Goal: Task Accomplishment & Management: Use online tool/utility

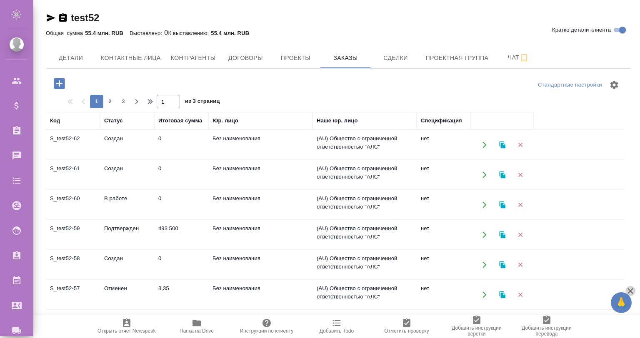
click at [633, 290] on icon "button" at bounding box center [631, 291] width 10 height 10
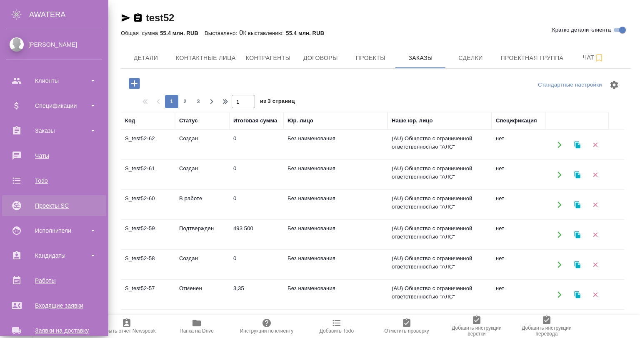
click at [70, 200] on div "Проекты SC" at bounding box center [54, 206] width 96 height 13
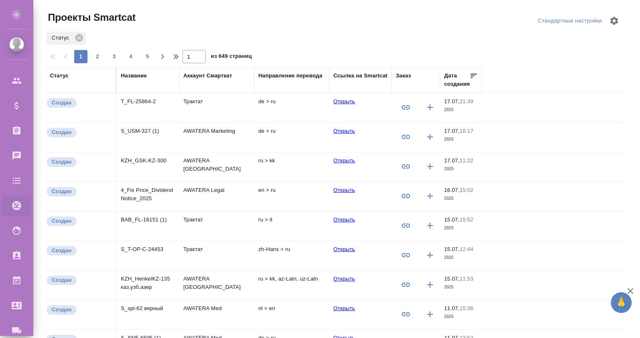
click at [348, 158] on link "Открыть" at bounding box center [344, 161] width 22 height 6
click at [79, 37] on icon at bounding box center [79, 38] width 8 height 8
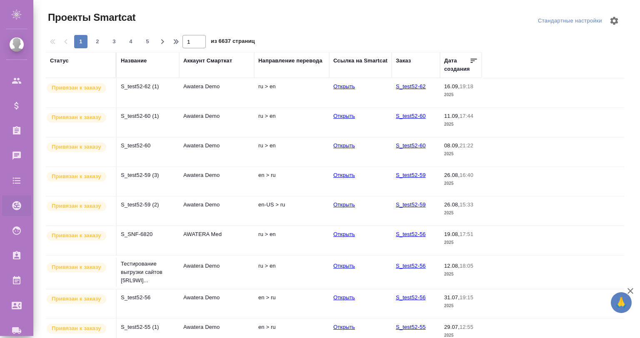
click at [273, 58] on div "Направление перевода" at bounding box center [290, 61] width 64 height 8
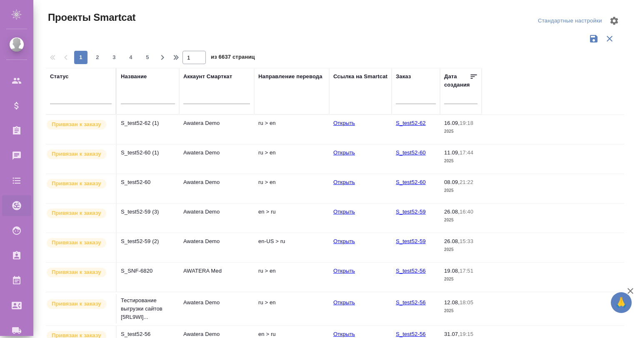
click at [273, 98] on div "Направление перевода" at bounding box center [291, 92] width 67 height 38
click at [100, 50] on div at bounding box center [338, 49] width 585 height 4
click at [95, 55] on span "2" at bounding box center [97, 57] width 13 height 8
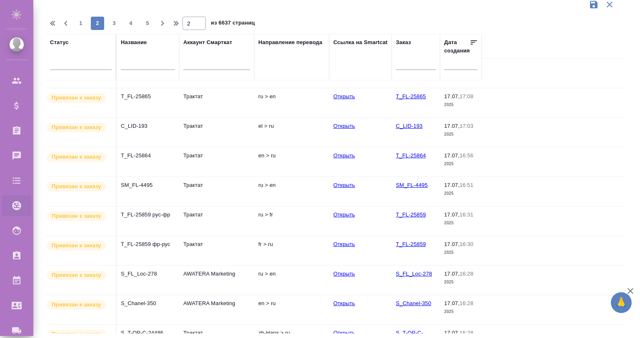
scroll to position [337, 0]
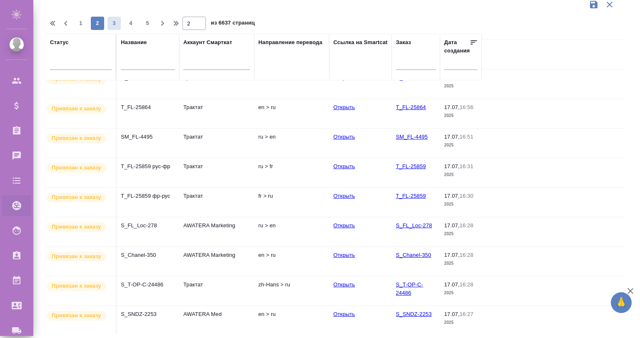
click at [115, 24] on span "3" at bounding box center [114, 23] width 13 height 8
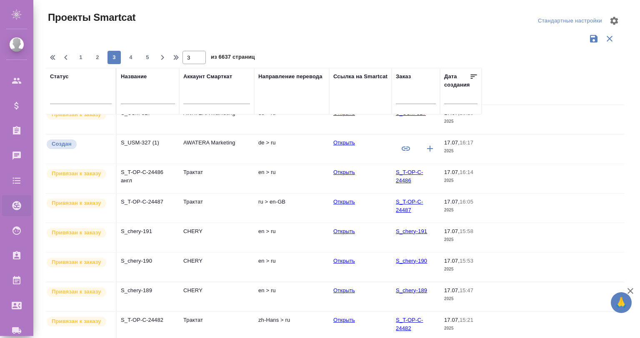
scroll to position [0, 0]
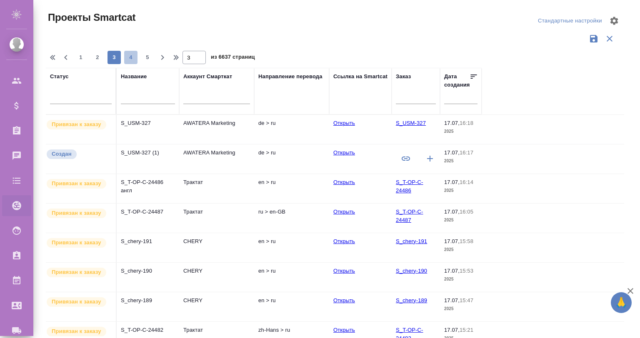
click at [125, 56] on span "4" at bounding box center [130, 57] width 13 height 8
type input "4"
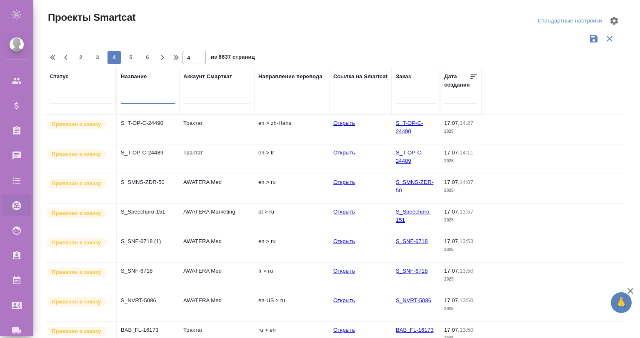
click at [146, 93] on input "text" at bounding box center [148, 98] width 54 height 10
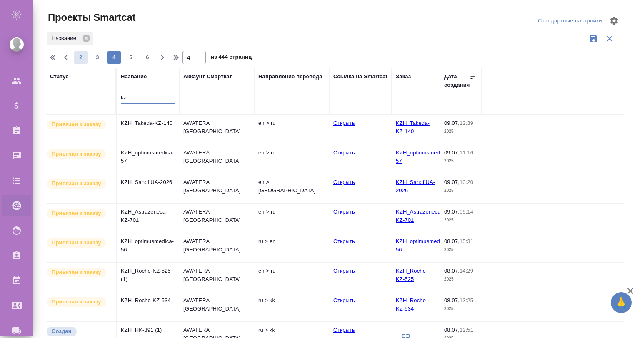
type input "kz"
click at [78, 57] on span "2" at bounding box center [80, 57] width 13 height 8
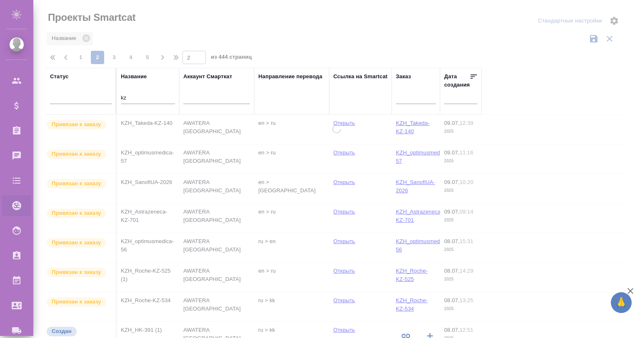
click at [78, 57] on div at bounding box center [336, 169] width 607 height 338
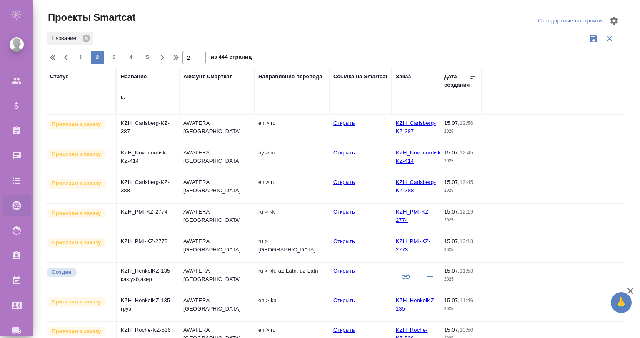
click at [78, 57] on span "1" at bounding box center [80, 57] width 13 height 8
type input "1"
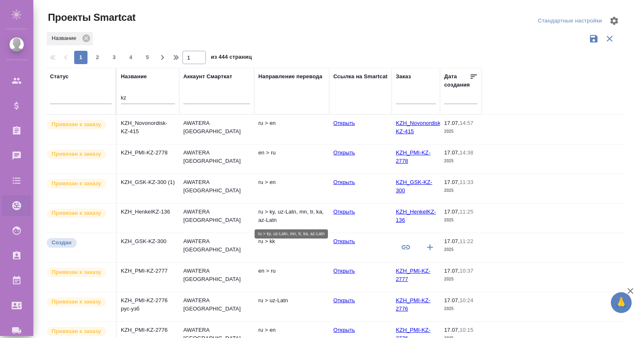
click at [306, 212] on p "ru > ky, uz-Latn, mn, tr, ka, az-Latn" at bounding box center [291, 216] width 67 height 17
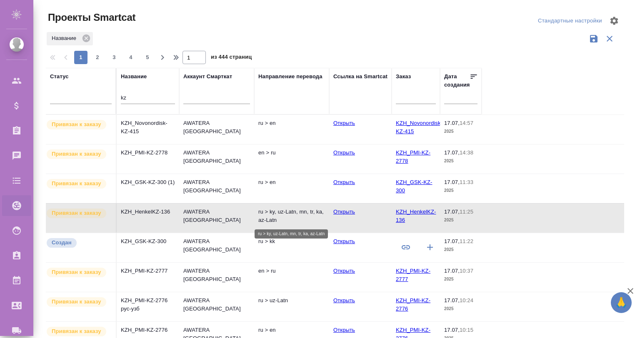
click at [306, 212] on p "ru > ky, uz-Latn, mn, tr, ka, az-Latn" at bounding box center [291, 216] width 67 height 17
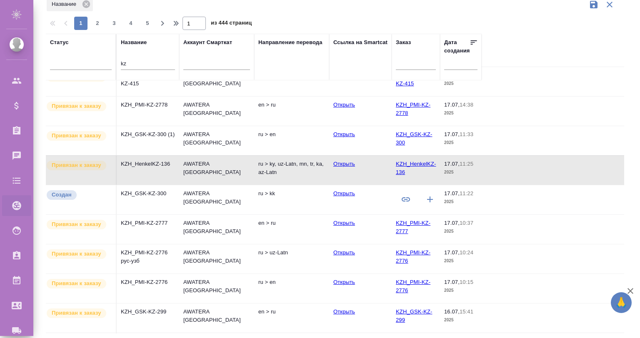
scroll to position [28, 0]
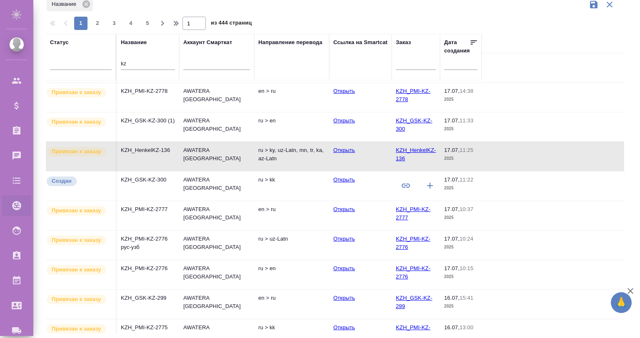
click at [288, 184] on td "ru > kk" at bounding box center [291, 186] width 75 height 29
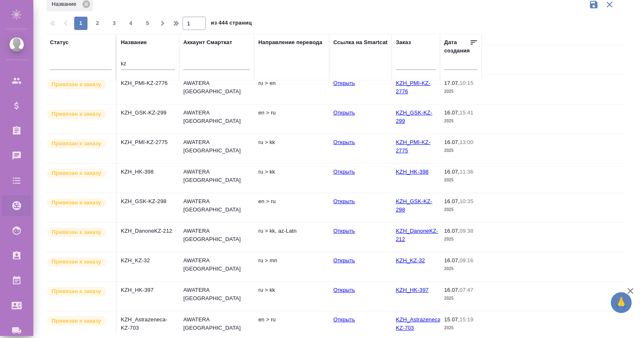
scroll to position [222, 0]
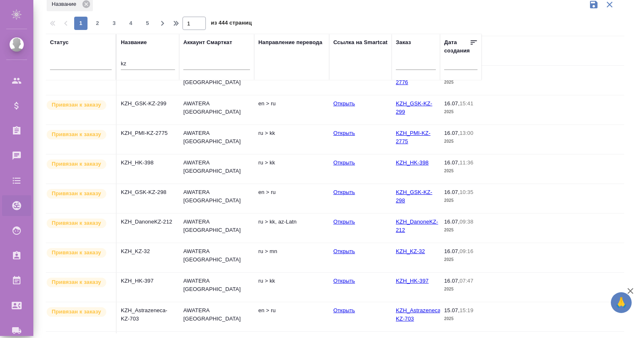
click at [340, 219] on link "Открыть" at bounding box center [344, 222] width 22 height 6
click at [288, 220] on p "ru > kk, az-Latn" at bounding box center [291, 222] width 67 height 8
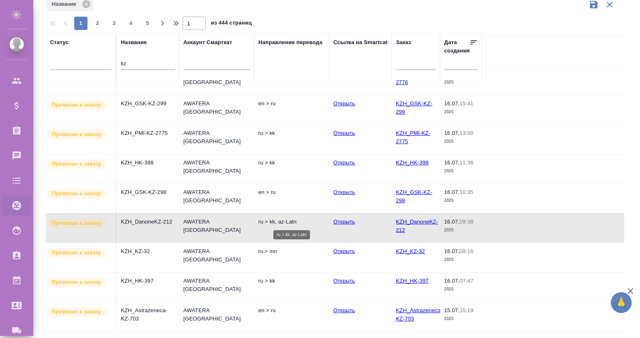
click at [287, 220] on p "ru > kk, az-Latn" at bounding box center [291, 222] width 67 height 8
click at [101, 219] on span "Привязан к заказу" at bounding box center [77, 223] width 60 height 8
click at [153, 218] on p "KZH_DanoneKZ-212" at bounding box center [148, 222] width 54 height 8
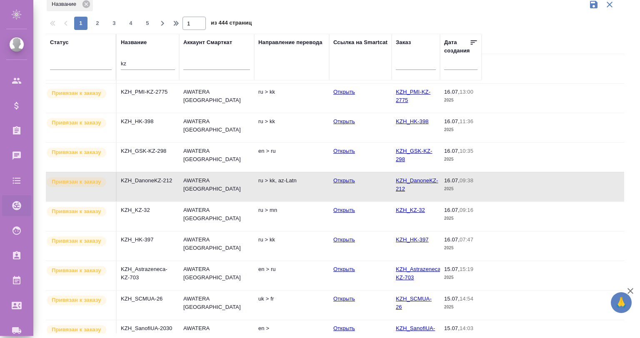
scroll to position [305, 0]
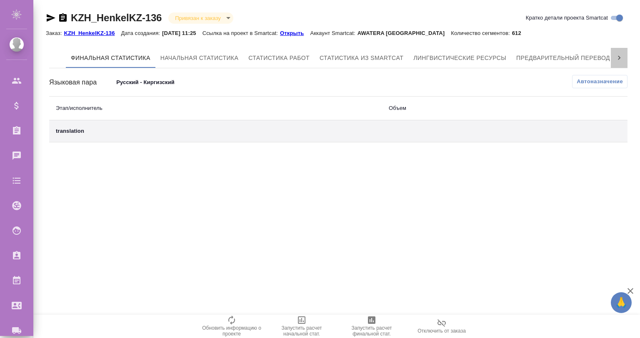
click at [621, 63] on div at bounding box center [619, 58] width 17 height 20
click at [594, 58] on span "QA-чекер" at bounding box center [586, 58] width 40 height 10
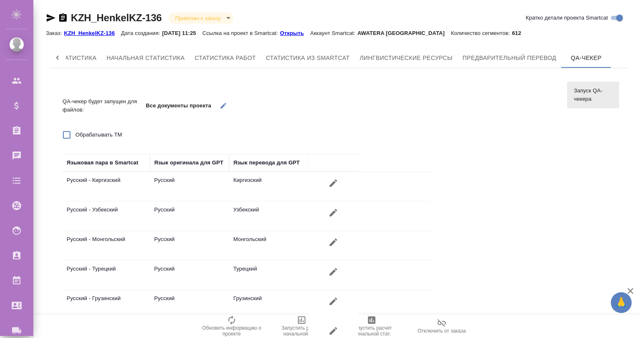
scroll to position [66, 0]
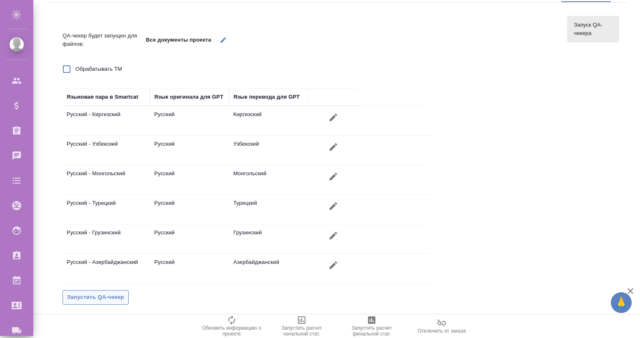
click at [112, 295] on span "Запустить QA-чекер" at bounding box center [95, 298] width 57 height 10
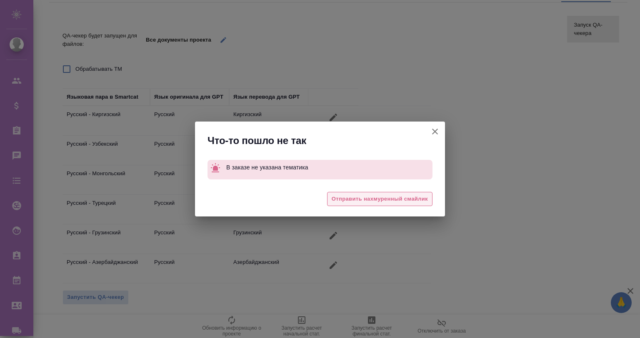
click at [341, 198] on span "Отправить нахмуренный смайлик" at bounding box center [380, 200] width 96 height 10
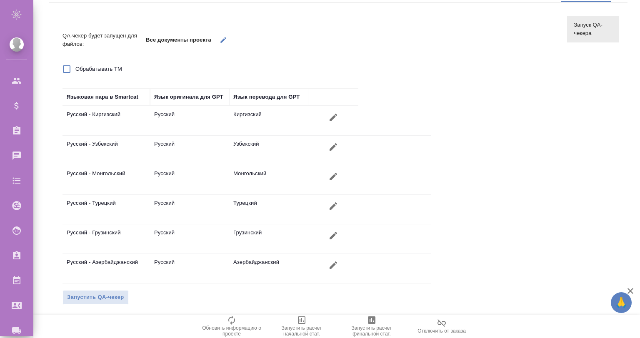
scroll to position [0, 0]
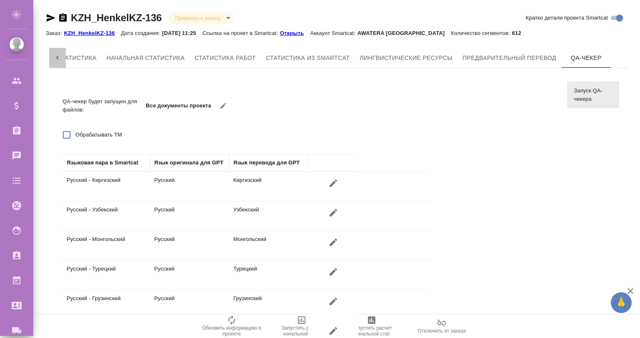
click at [58, 56] on icon at bounding box center [57, 58] width 8 height 8
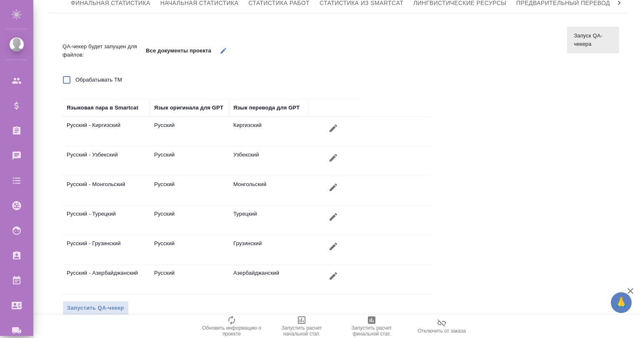
scroll to position [66, 0]
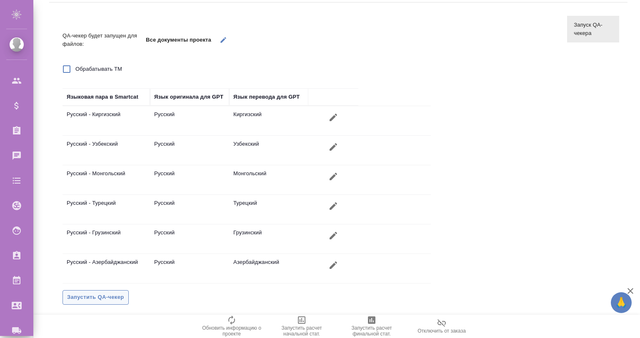
click at [77, 295] on span "Запустить QA-чекер" at bounding box center [95, 298] width 57 height 10
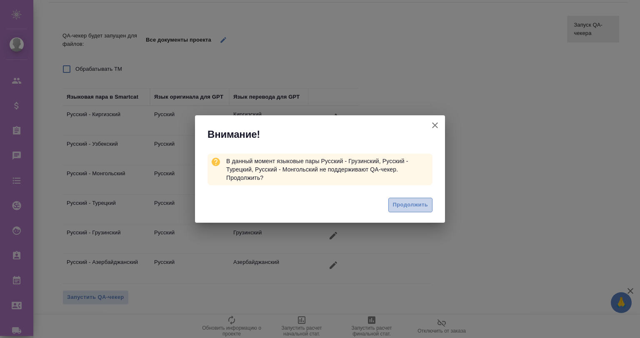
click at [412, 206] on span "Продолжить" at bounding box center [410, 205] width 35 height 10
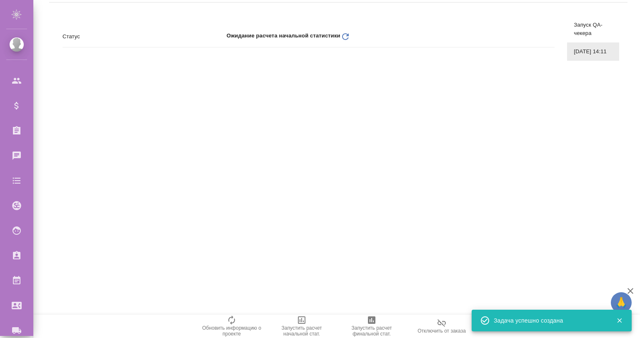
scroll to position [0, 0]
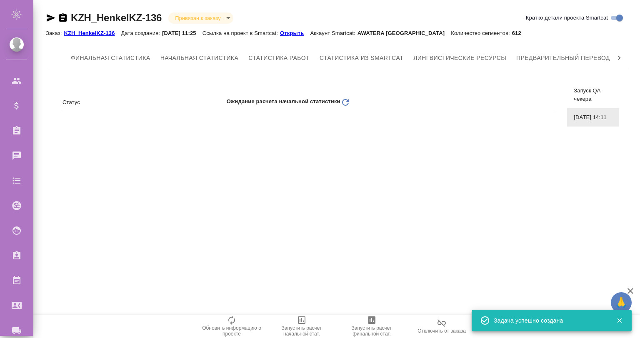
click at [342, 100] on icon "Обновить" at bounding box center [345, 103] width 10 height 10
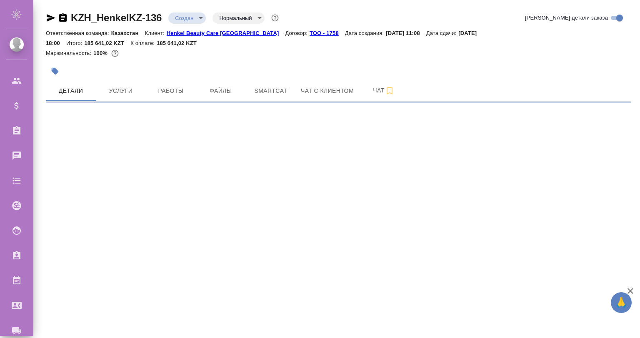
select select "RU"
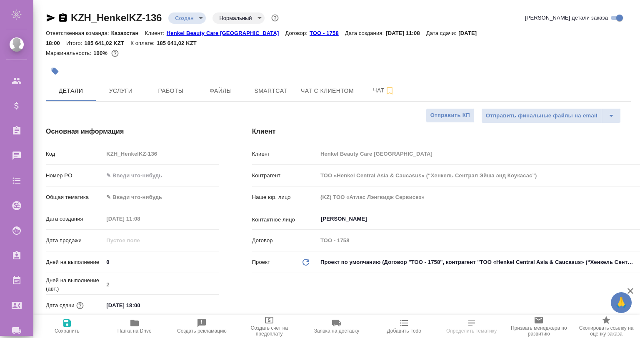
type textarea "x"
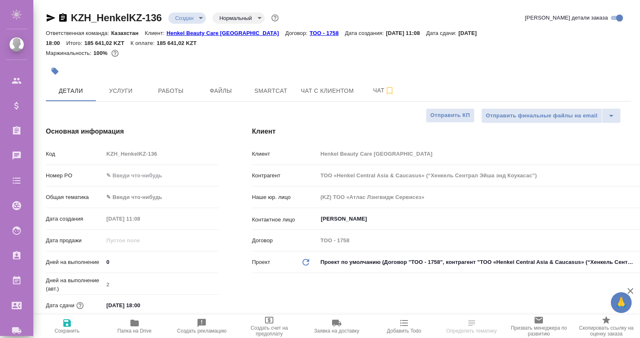
type textarea "x"
type input "Журавлев Денис"
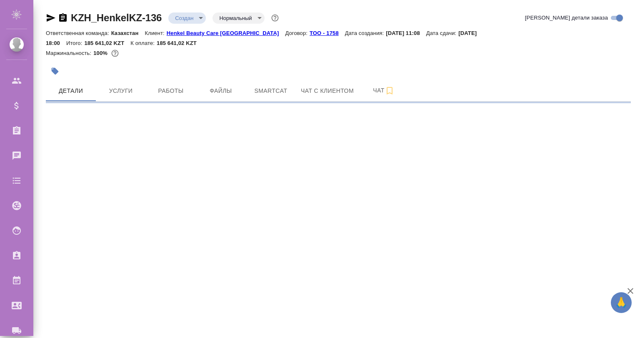
select select "RU"
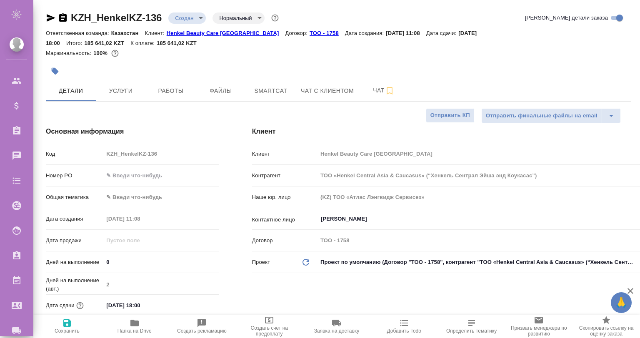
type textarea "x"
click at [139, 170] on input "text" at bounding box center [160, 176] width 115 height 12
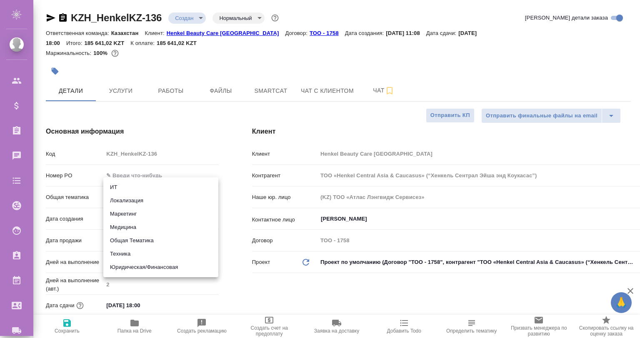
click at [140, 182] on body "🙏 .cls-1 fill:#fff; AWATERA Gvozdikov Andrey Клиенты Спецификации Заказы 0 Чаты…" at bounding box center [320, 169] width 640 height 338
click at [132, 196] on li "Локализация" at bounding box center [160, 200] width 115 height 13
type input "local"
type textarea "x"
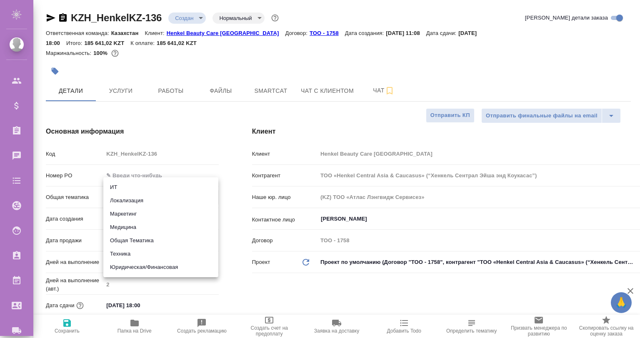
type textarea "x"
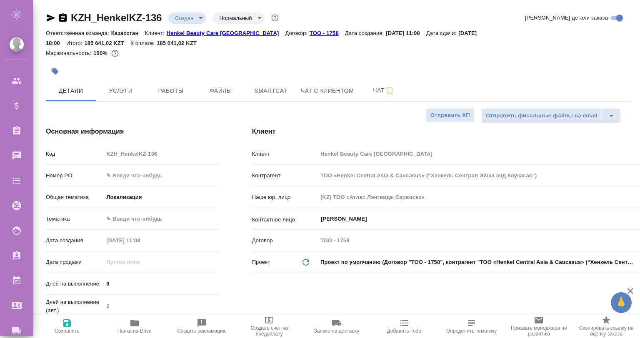
click at [128, 205] on body "🙏 .cls-1 fill:#fff; AWATERA Gvozdikov Andrey Клиенты Спецификации Заказы 0 Чаты…" at bounding box center [320, 169] width 640 height 338
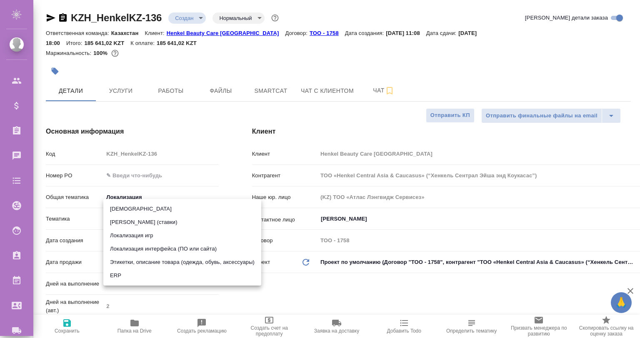
click at [176, 258] on li "Этикетки, описание товара (одежда, обувь, аксессуары)" at bounding box center [182, 262] width 158 height 13
type textarea "x"
type input "626009cab4d212f629e75ec4"
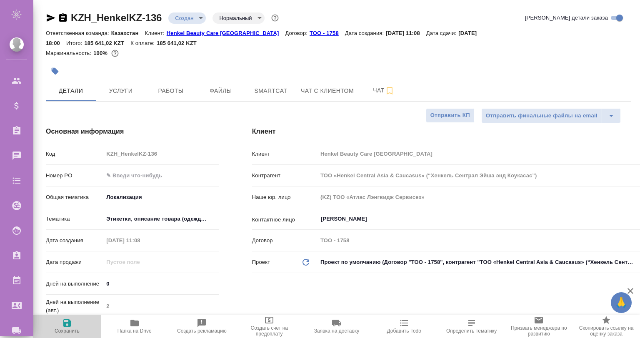
click at [59, 328] on span "Сохранить" at bounding box center [67, 326] width 58 height 16
type textarea "x"
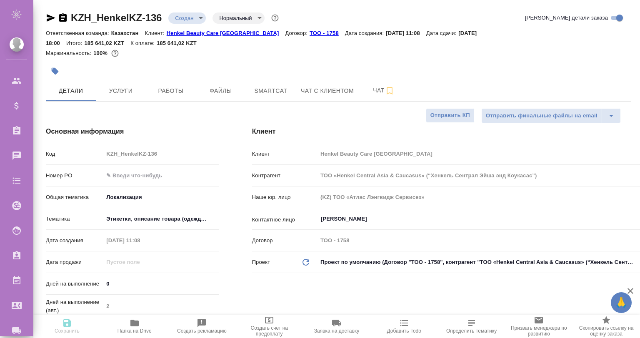
type textarea "x"
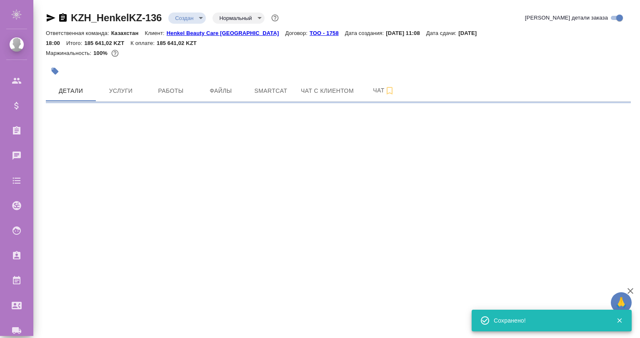
select select "RU"
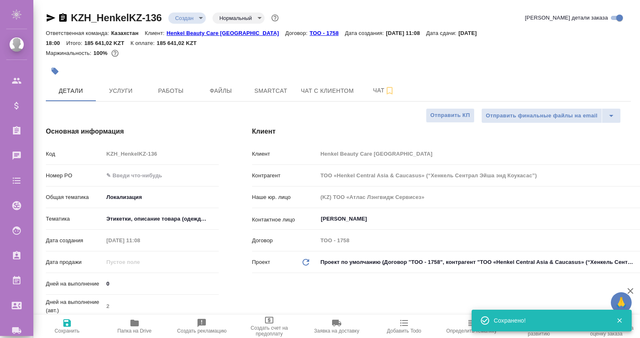
type textarea "x"
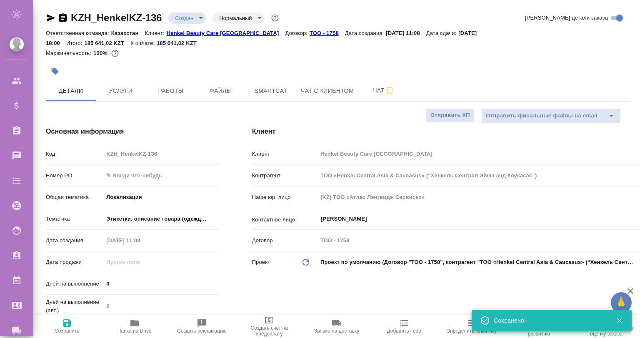
type textarea "x"
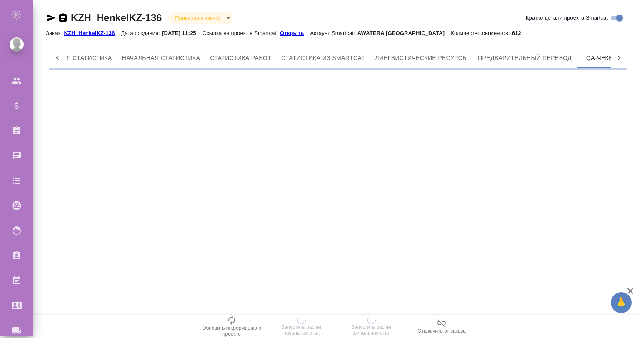
scroll to position [0, 54]
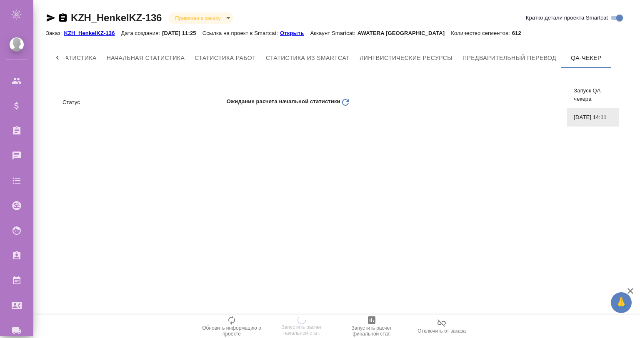
click at [342, 98] on icon "Обновить" at bounding box center [345, 103] width 10 height 10
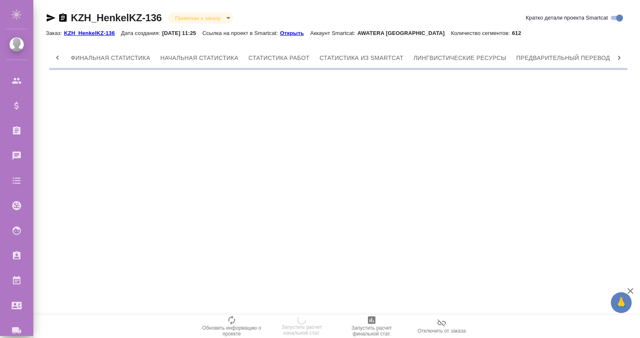
scroll to position [0, 54]
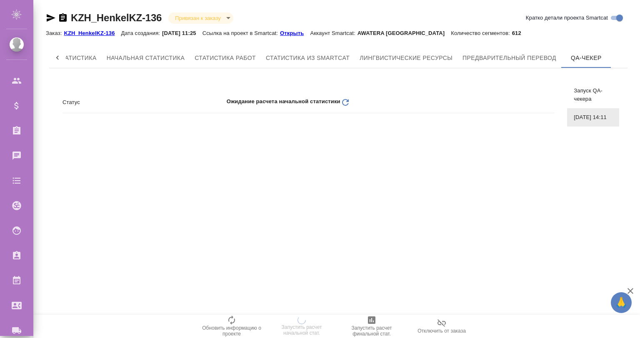
click at [346, 97] on div "Статус Ожидание расчета начальной статистики Обновить" at bounding box center [309, 102] width 492 height 15
click at [344, 98] on icon "Обновить" at bounding box center [345, 103] width 10 height 10
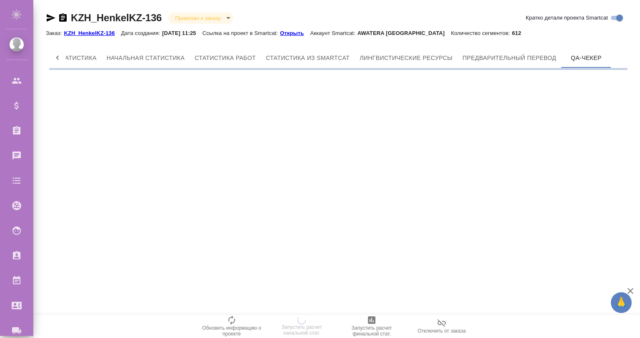
click at [344, 98] on div ".cls-1 fill:#fff; AWATERA [PERSON_NAME] Спецификации Заказы 0 Чаты Todo Проекты…" at bounding box center [320, 169] width 640 height 338
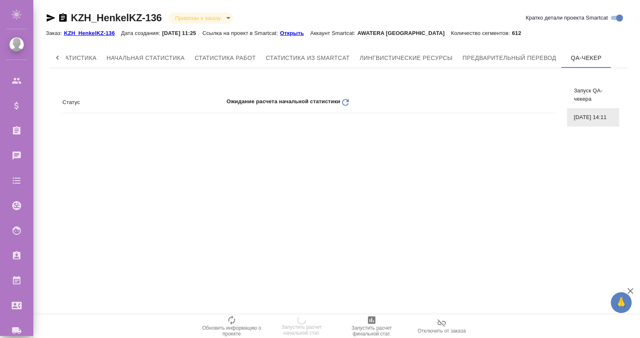
click at [343, 98] on icon "Обновить" at bounding box center [345, 103] width 10 height 10
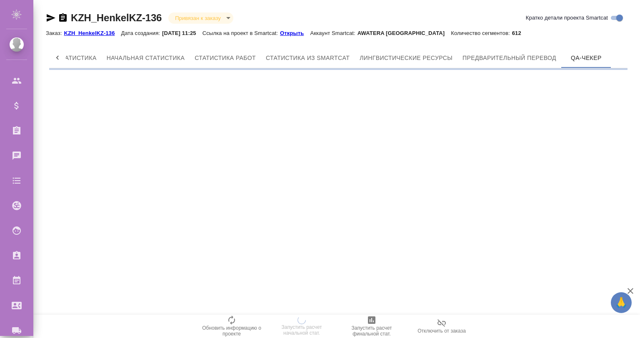
click at [343, 98] on div ".cls-1 fill:#fff; AWATERA [PERSON_NAME] Спецификации Заказы 0 Чаты Todo Проекты…" at bounding box center [320, 169] width 640 height 338
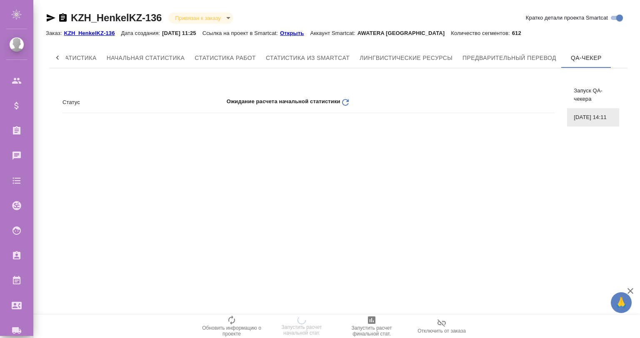
click at [343, 98] on icon "Обновить" at bounding box center [345, 103] width 10 height 10
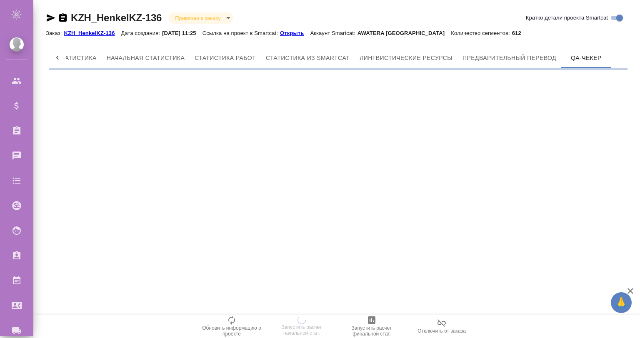
click at [343, 98] on div ".cls-1 fill:#fff; AWATERA [PERSON_NAME] Спецификации Заказы 0 Чаты Todo Проекты…" at bounding box center [320, 169] width 640 height 338
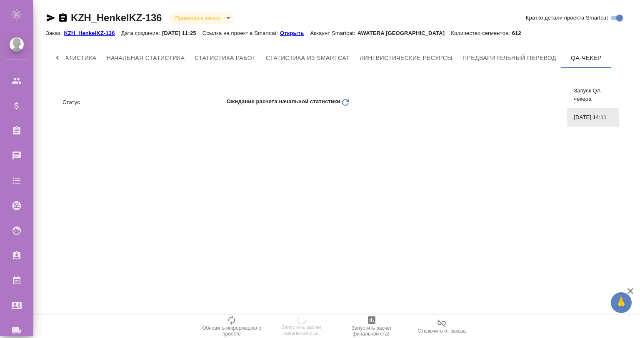
click at [343, 98] on icon "Обновить" at bounding box center [345, 103] width 10 height 10
click at [343, 98] on div ".cls-1 fill:#fff; AWATERA Gvozdikov Andrey Клиенты Спецификации Заказы 0 Чаты T…" at bounding box center [320, 169] width 640 height 338
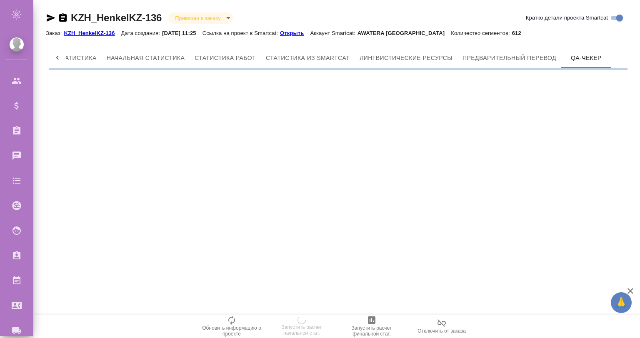
click at [343, 98] on div ".cls-1 fill:#fff; AWATERA Gvozdikov Andrey Клиенты Спецификации Заказы 0 Чаты T…" at bounding box center [320, 169] width 640 height 338
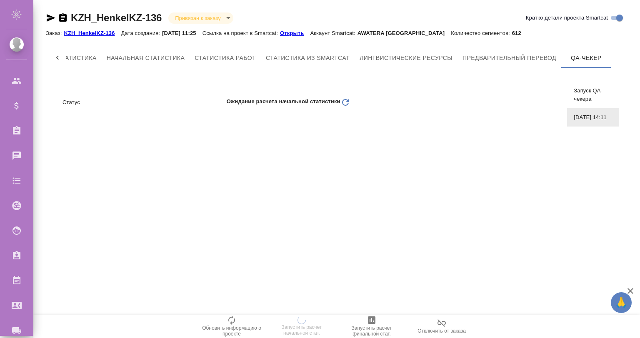
click at [300, 30] on link "Открыть" at bounding box center [295, 32] width 30 height 7
click at [592, 86] on div "Запуск QA-чекера" at bounding box center [593, 95] width 52 height 27
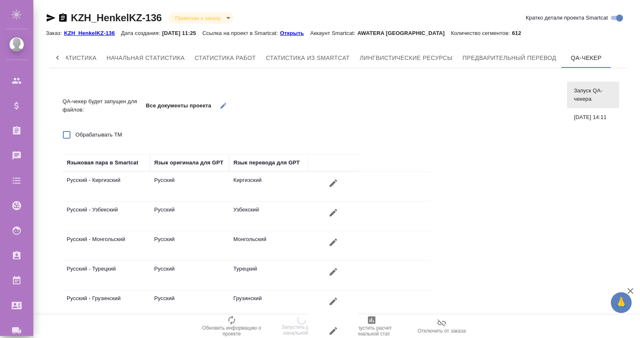
scroll to position [0, 0]
click at [581, 112] on div "22.09.2025, 14:11" at bounding box center [593, 117] width 52 height 18
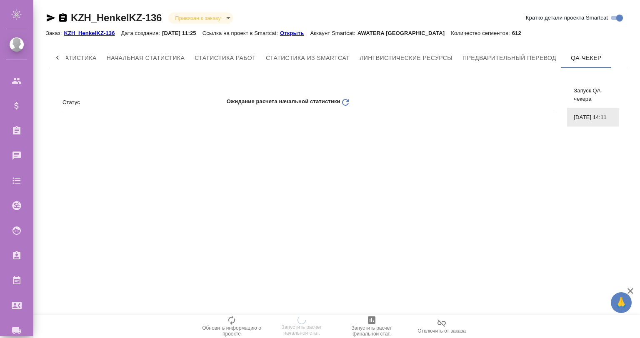
click at [345, 103] on icon "Обновить" at bounding box center [345, 103] width 10 height 10
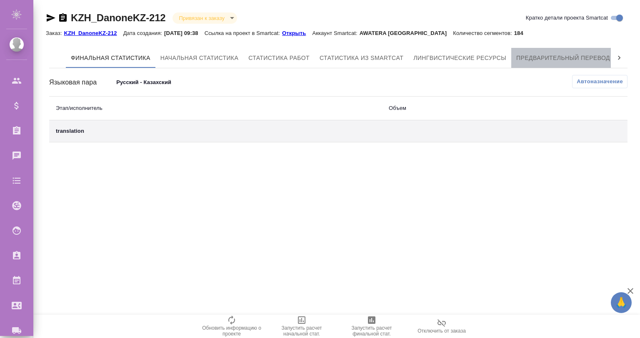
click at [556, 54] on span "Предварительный перевод" at bounding box center [563, 58] width 94 height 10
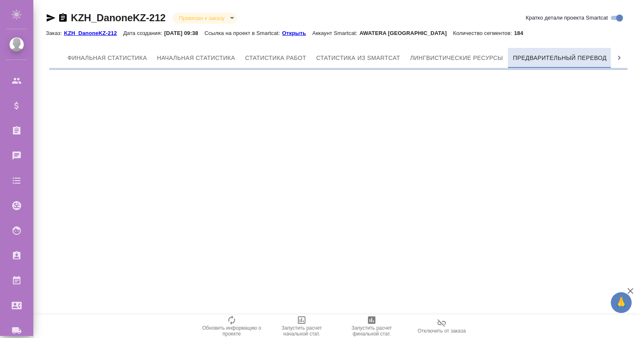
scroll to position [0, 4]
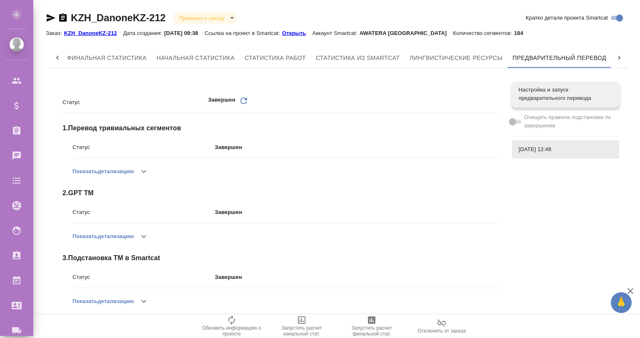
click at [615, 57] on icon at bounding box center [619, 58] width 8 height 8
drag, startPoint x: 597, startPoint y: 57, endPoint x: 586, endPoint y: 59, distance: 10.7
click at [593, 58] on span "QA-чекер" at bounding box center [586, 58] width 40 height 10
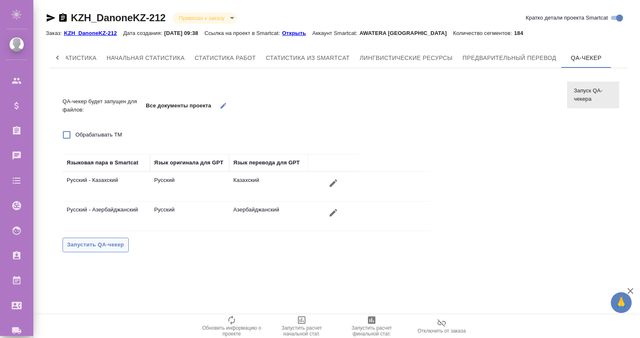
click at [101, 243] on span "Запустить QA-чекер" at bounding box center [95, 245] width 57 height 10
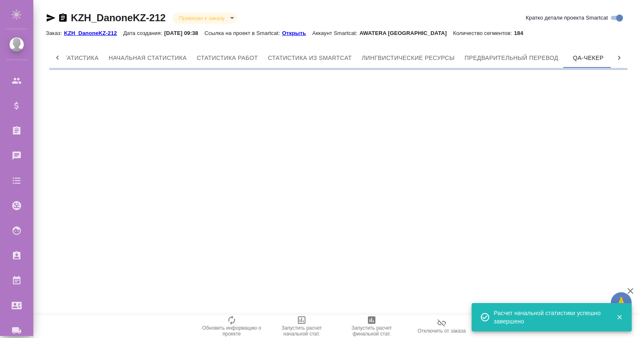
scroll to position [0, 54]
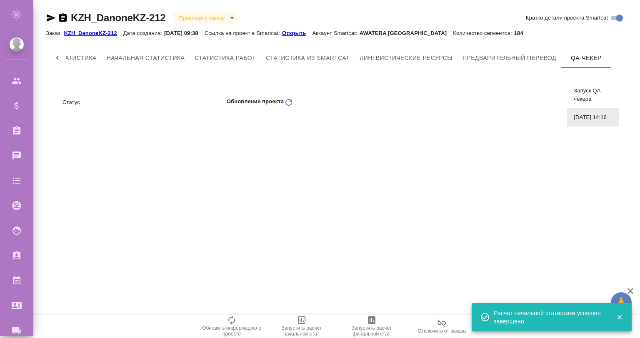
click at [289, 98] on icon "Обновить" at bounding box center [289, 103] width 10 height 10
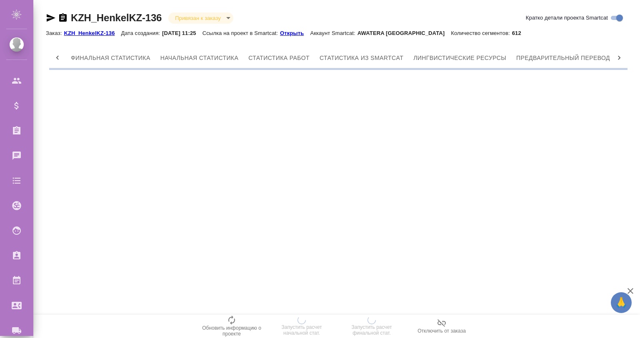
scroll to position [0, 54]
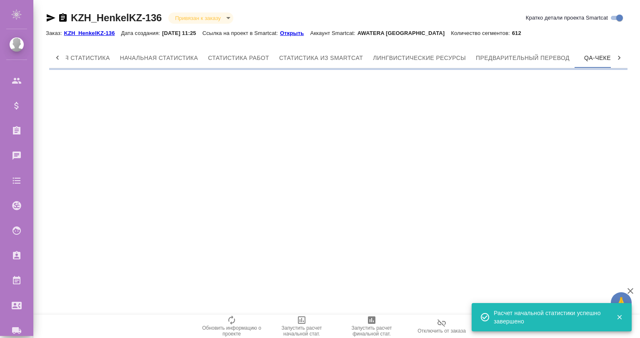
scroll to position [0, 54]
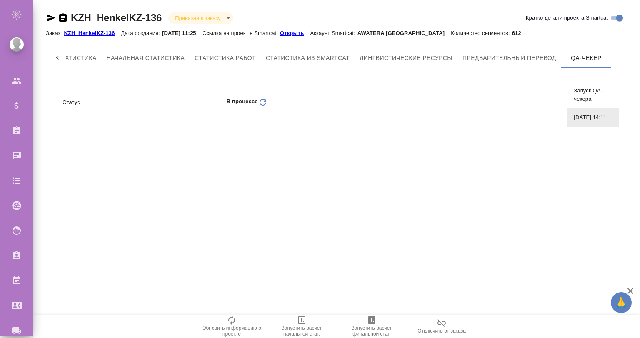
click at [408, 183] on div ".cls-1 fill:#fff; AWATERA [PERSON_NAME] Спецификации Заказы 0 Чаты Todo Проекты…" at bounding box center [320, 169] width 640 height 338
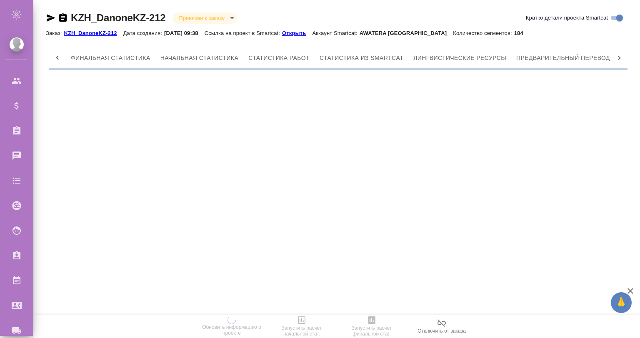
scroll to position [0, 54]
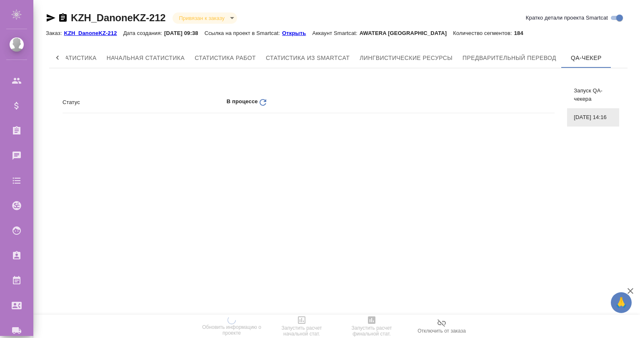
click at [258, 100] on icon "Обновить" at bounding box center [263, 103] width 10 height 10
click at [629, 287] on icon "button" at bounding box center [631, 291] width 10 height 10
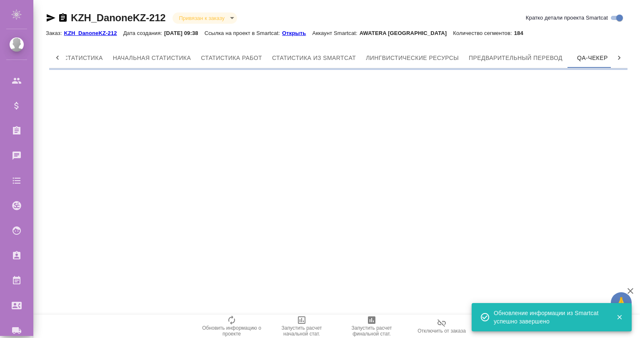
scroll to position [0, 54]
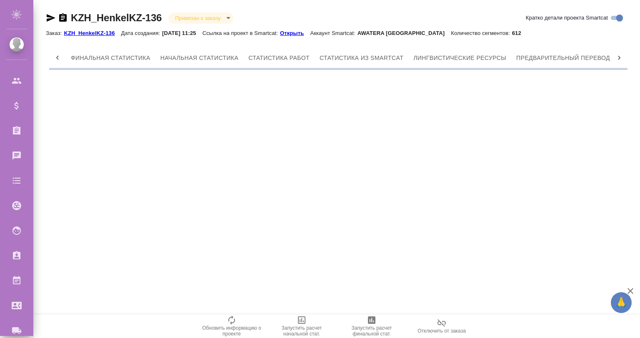
scroll to position [0, 54]
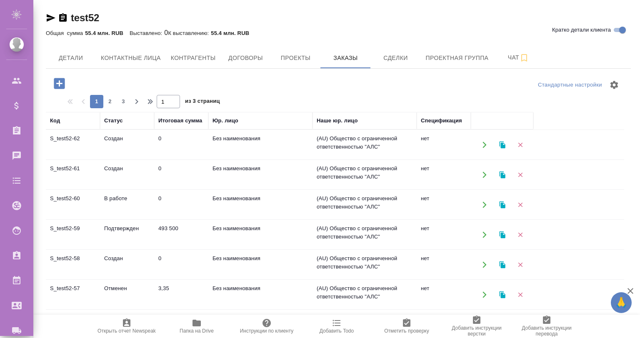
click at [58, 83] on icon "button" at bounding box center [59, 83] width 15 height 15
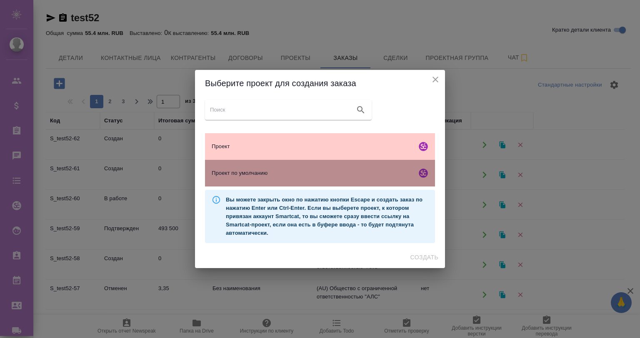
drag, startPoint x: 263, startPoint y: 168, endPoint x: 306, endPoint y: 180, distance: 44.9
click at [264, 170] on div "Проект по умолчанию" at bounding box center [320, 173] width 230 height 27
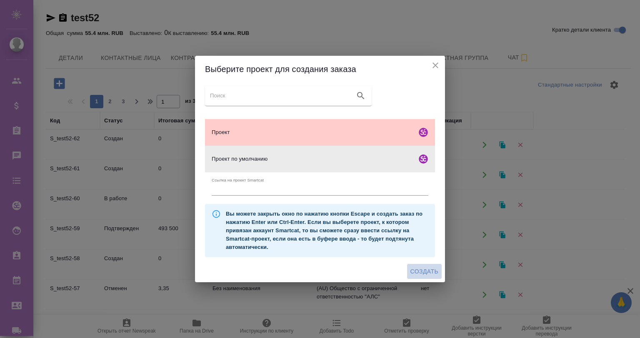
click at [417, 271] on span "Создать" at bounding box center [424, 272] width 28 height 10
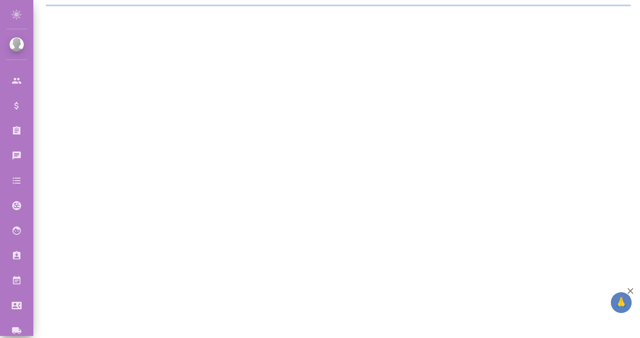
select select "RU"
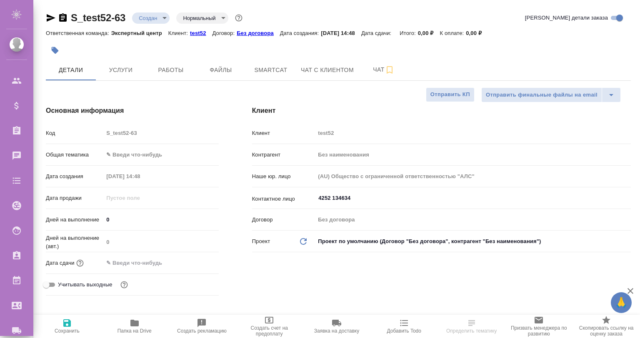
type textarea "x"
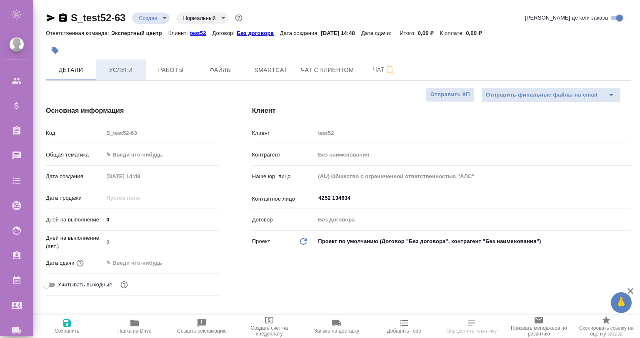
type textarea "x"
click at [118, 150] on body "🙏 .cls-1 fill:#fff; AWATERA Gvozdikov Andrey Клиенты Спецификации Заказы Чаты T…" at bounding box center [320, 169] width 640 height 338
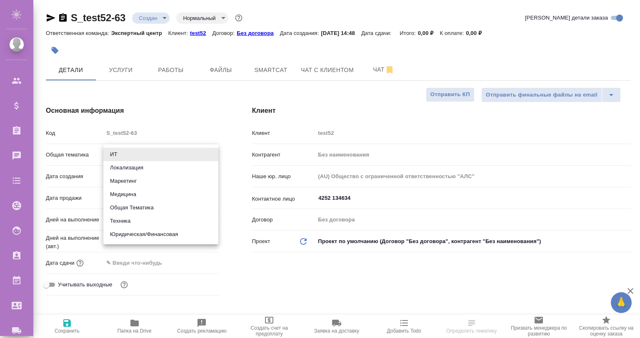
click at [135, 171] on li "Локализация" at bounding box center [160, 167] width 115 height 13
type input "local"
type textarea "x"
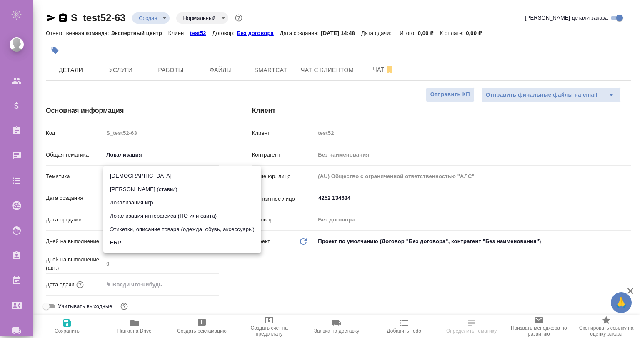
click at [120, 180] on body "🙏 .cls-1 fill:#fff; AWATERA Gvozdikov Andrey Клиенты Спецификации Заказы 0 Чаты…" at bounding box center [320, 169] width 640 height 338
click at [146, 230] on li "Этикетки, описание товара (одежда, обувь, аксессуары)" at bounding box center [182, 229] width 158 height 13
type textarea "x"
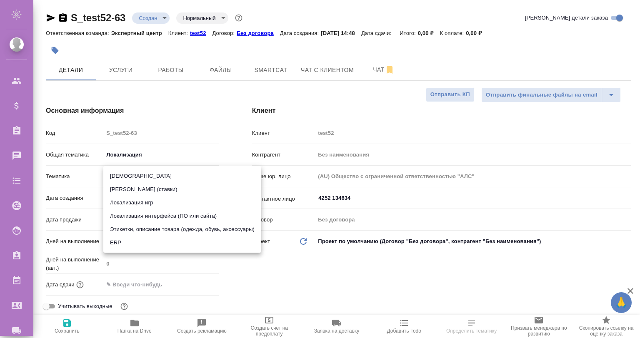
type input "626009cab4d212f629e75ec4"
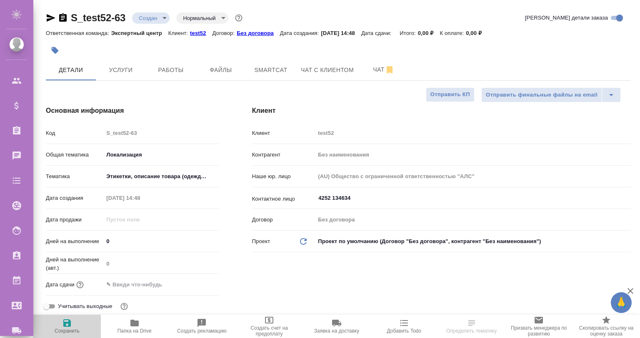
drag, startPoint x: 67, startPoint y: 323, endPoint x: 81, endPoint y: 322, distance: 14.3
click at [67, 323] on icon "button" at bounding box center [67, 324] width 8 height 8
type textarea "x"
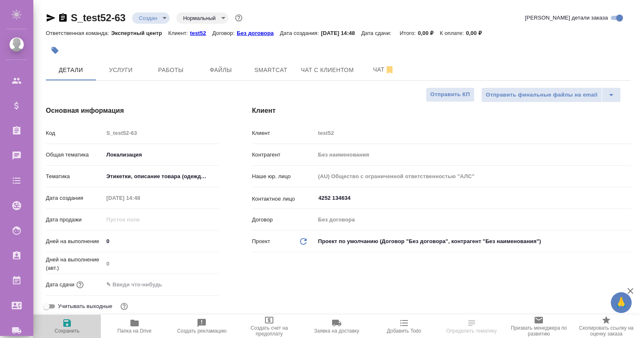
type textarea "x"
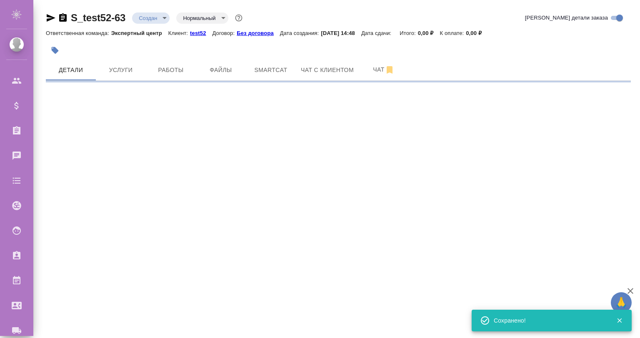
select select "RU"
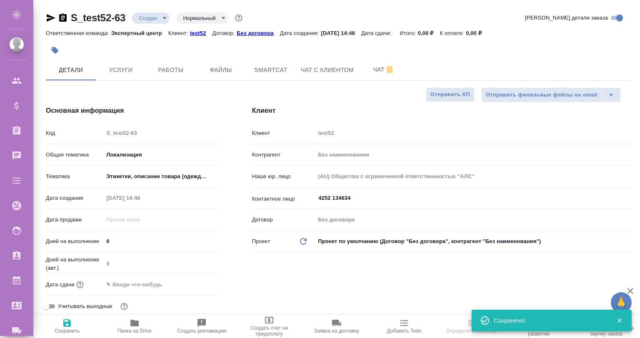
type textarea "x"
select select "RU"
type textarea "x"
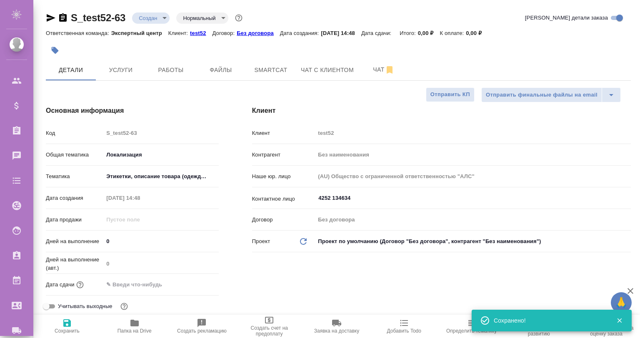
type textarea "x"
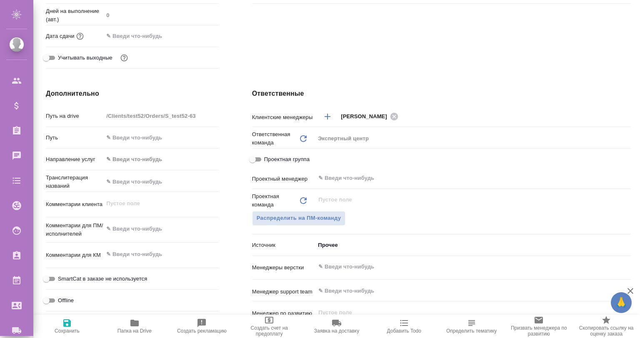
type textarea "x"
click at [141, 223] on textarea at bounding box center [160, 229] width 115 height 14
type textarea "x"
type textarea "С"
type textarea "x"
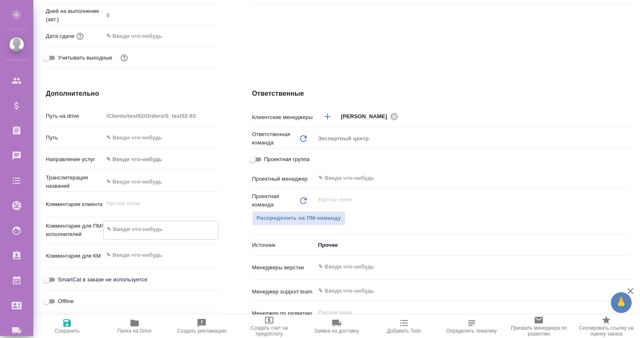
type textarea "x"
type textarea "СН"
type textarea "x"
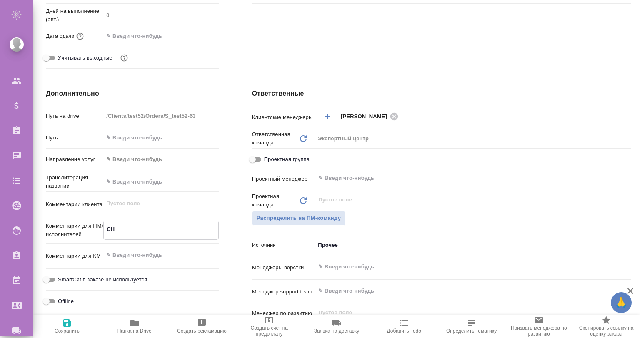
type textarea "x"
type textarea "СНГ"
type textarea "x"
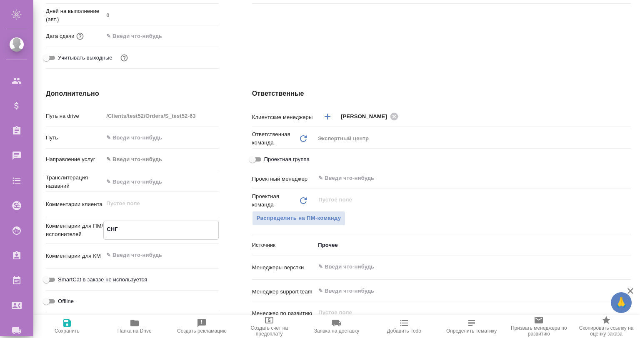
type textarea "СНГ"
type textarea "x"
type textarea "СНГ ч"
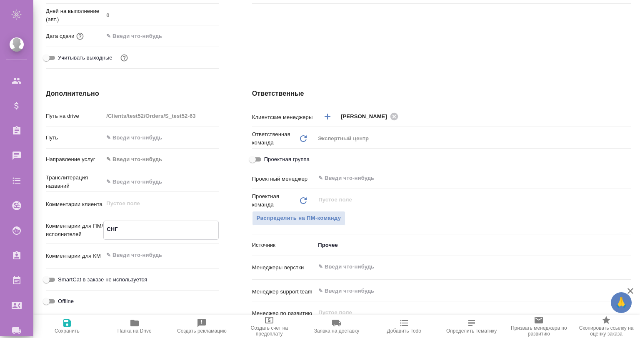
type textarea "x"
type textarea "СНГ че"
type textarea "x"
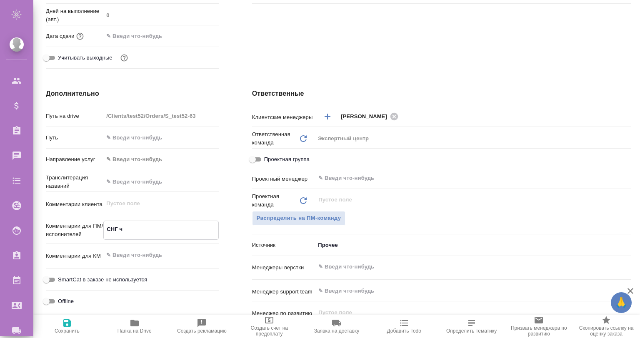
type textarea "x"
type textarea "СНГ чек"
type textarea "x"
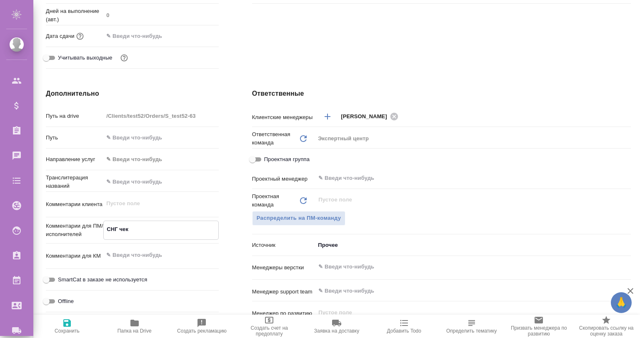
type textarea "СНГ чеке"
type textarea "x"
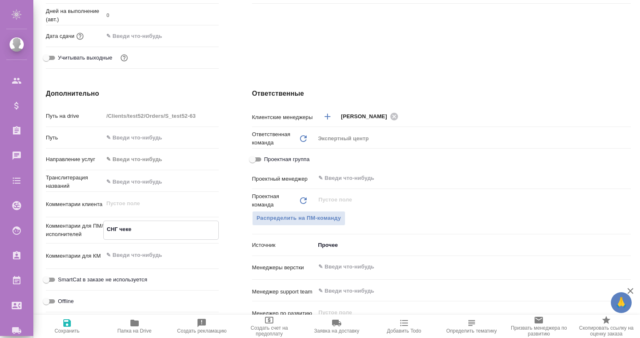
type textarea "СНГ чекер"
type textarea "x"
type textarea "СНГ чекер"
type textarea "x"
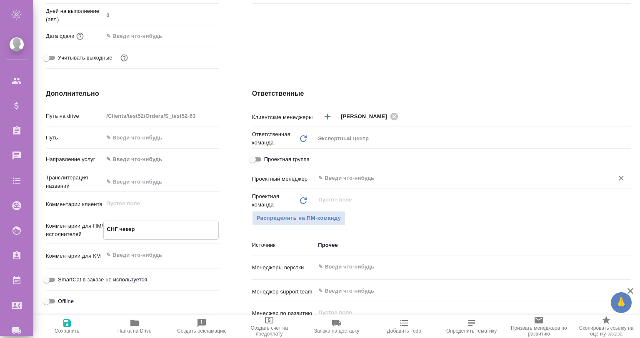
click at [337, 175] on input "text" at bounding box center [459, 178] width 283 height 10
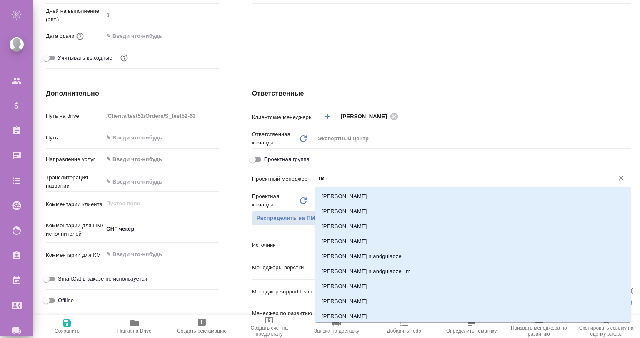
type input "гво"
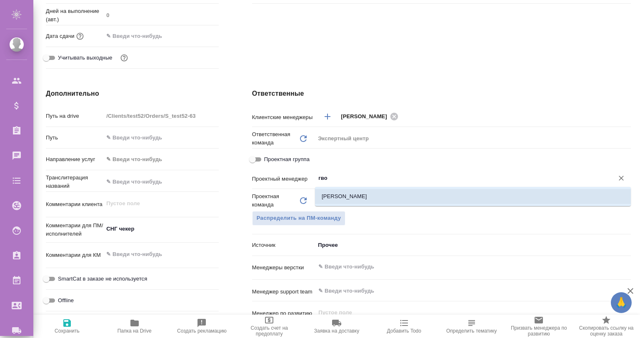
click at [340, 192] on li "Гвоздиков Андрей" at bounding box center [473, 196] width 316 height 15
type textarea "x"
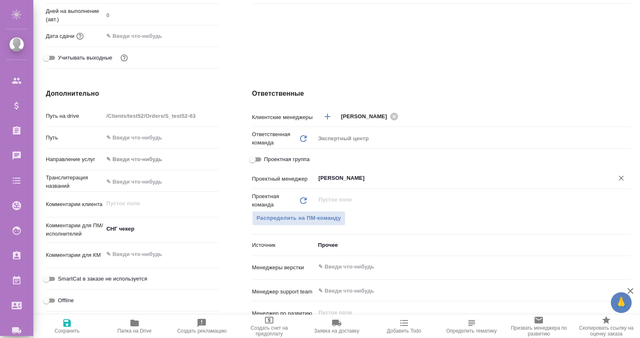
type input "Гвоздиков Андрей"
click at [65, 322] on icon "button" at bounding box center [67, 323] width 10 height 10
type textarea "x"
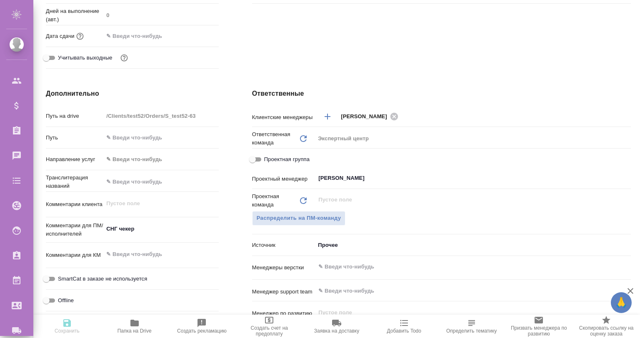
type textarea "x"
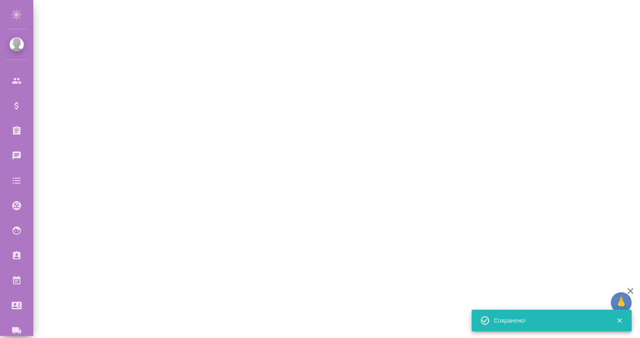
select select "RU"
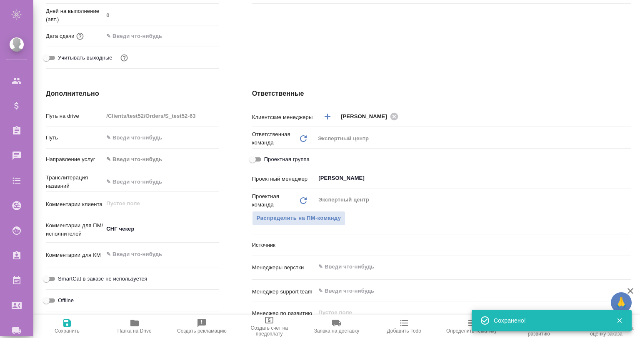
type textarea "x"
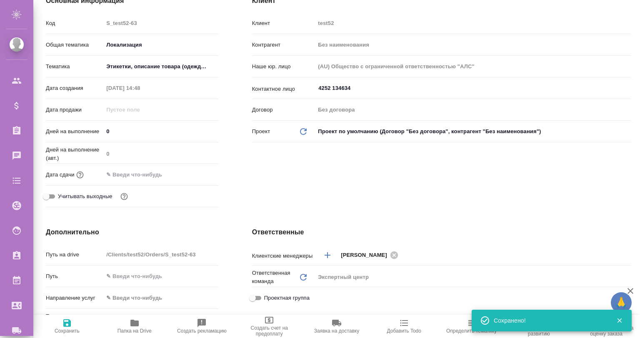
scroll to position [0, 0]
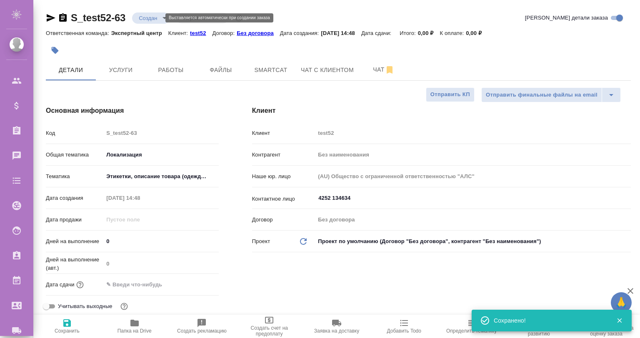
click at [147, 16] on body "🙏 .cls-1 fill:#fff; AWATERA Gvozdikov Andrey Клиенты Спецификации Заказы 0 Чаты…" at bounding box center [320, 169] width 640 height 338
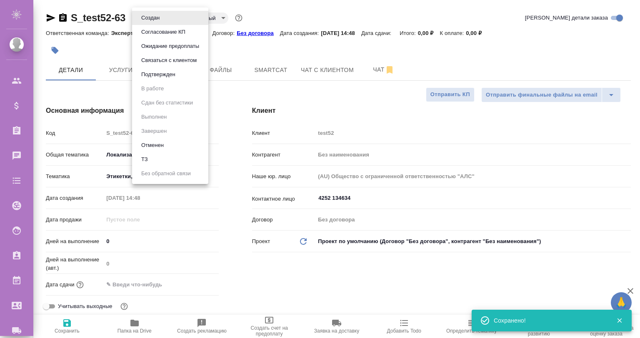
click at [108, 53] on div at bounding box center [320, 169] width 640 height 338
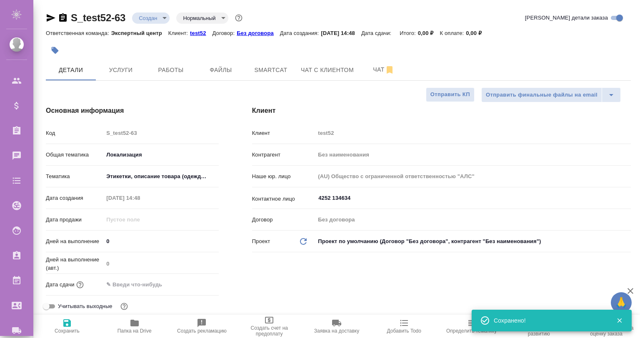
click at [131, 287] on input "text" at bounding box center [139, 285] width 73 height 12
click at [196, 280] on icon "button" at bounding box center [195, 284] width 10 height 10
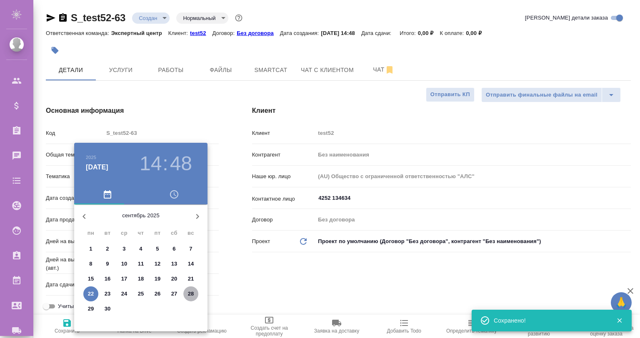
click at [191, 291] on p "28" at bounding box center [191, 294] width 6 height 8
type input "28.09.2025 14:48"
type textarea "x"
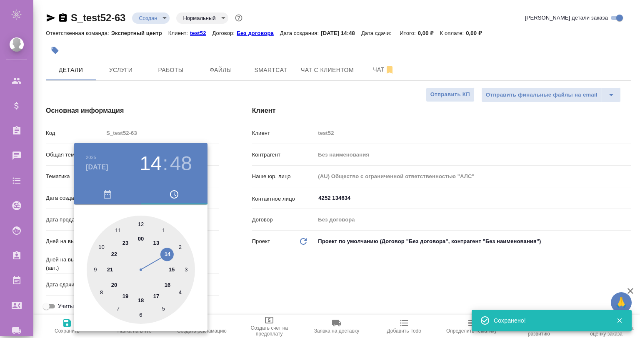
click at [249, 274] on div at bounding box center [320, 169] width 640 height 338
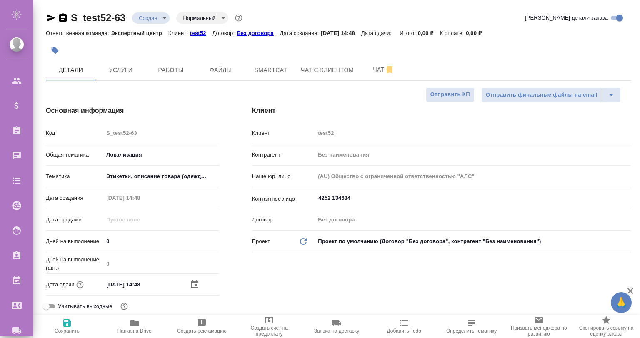
click at [65, 326] on icon "button" at bounding box center [67, 324] width 8 height 8
type textarea "x"
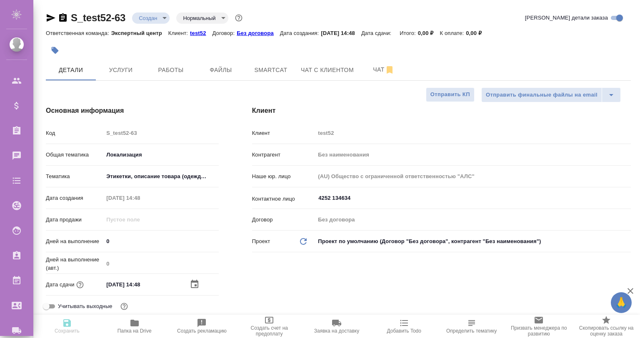
type textarea "x"
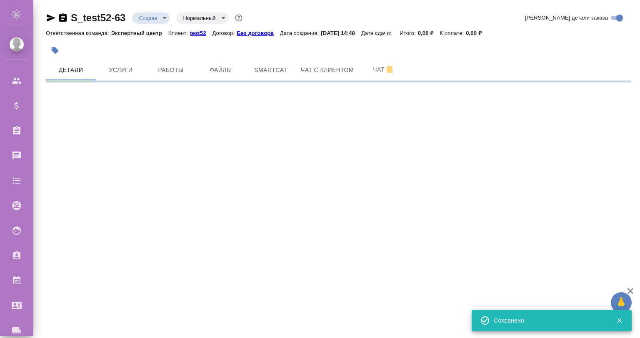
select select "RU"
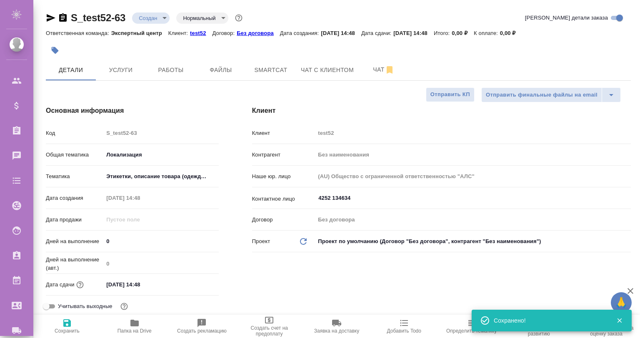
type textarea "x"
click at [113, 63] on button "Услуги" at bounding box center [121, 70] width 50 height 21
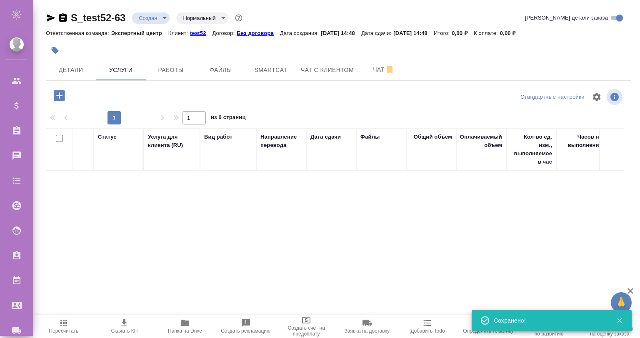
click at [55, 94] on icon "button" at bounding box center [59, 95] width 11 height 11
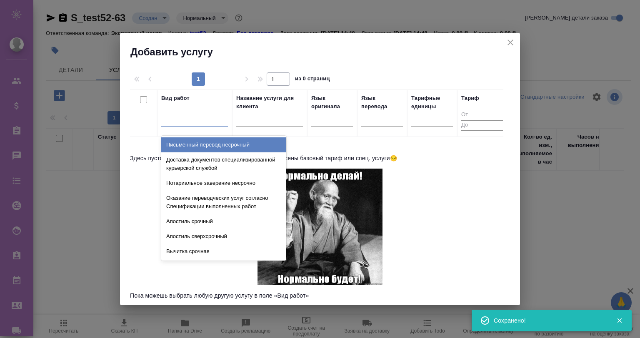
click at [187, 120] on div at bounding box center [194, 118] width 67 height 12
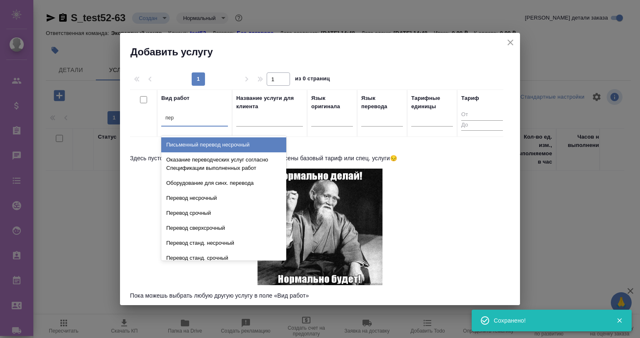
type input "пере"
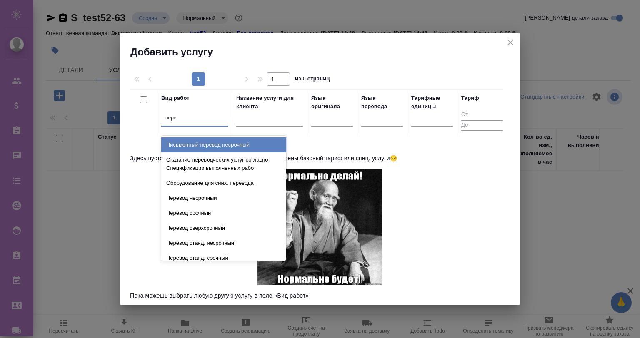
click at [239, 140] on div "Письменный перевод несрочный" at bounding box center [223, 145] width 125 height 15
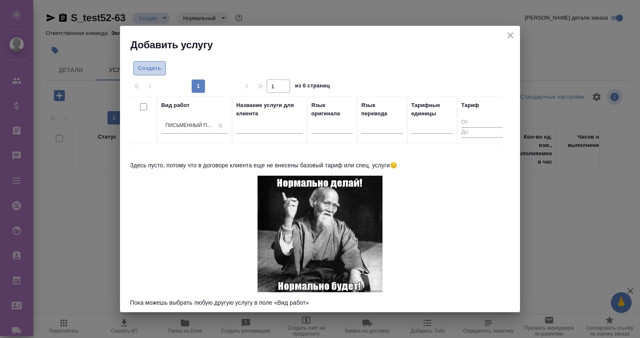
click at [139, 67] on span "Создать" at bounding box center [149, 69] width 23 height 10
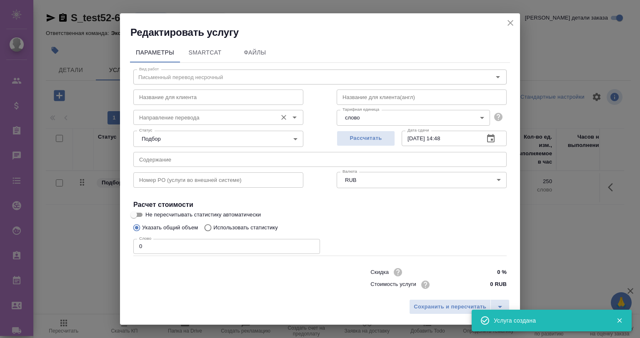
click at [233, 119] on input "Направление перевода" at bounding box center [204, 118] width 137 height 10
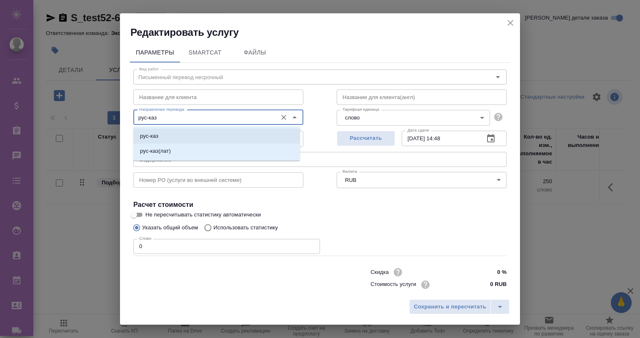
click at [212, 140] on li "рус-каз" at bounding box center [216, 136] width 167 height 15
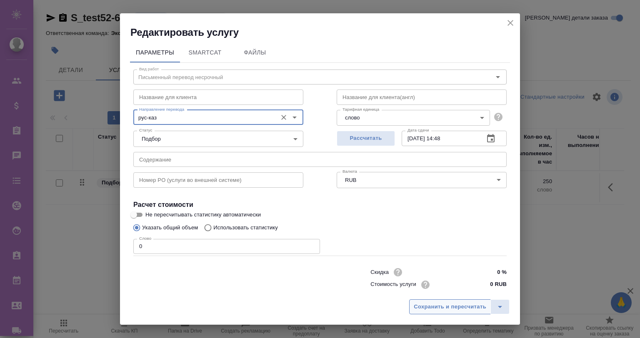
type input "рус-каз"
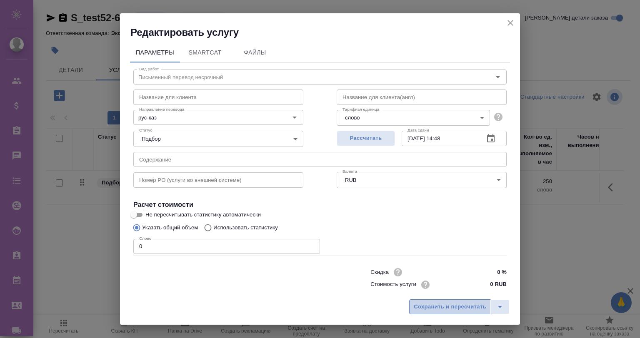
click at [446, 303] on span "Сохранить и пересчитать" at bounding box center [450, 308] width 73 height 10
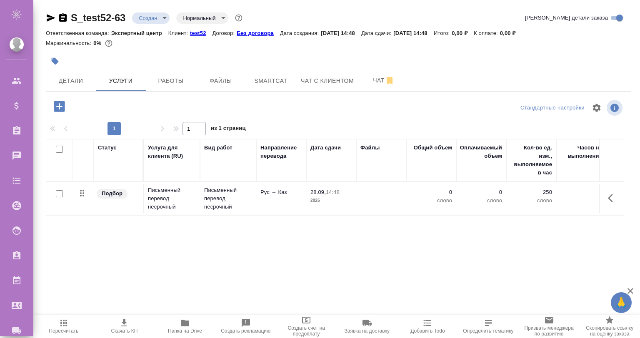
click at [58, 103] on icon "button" at bounding box center [59, 106] width 11 height 11
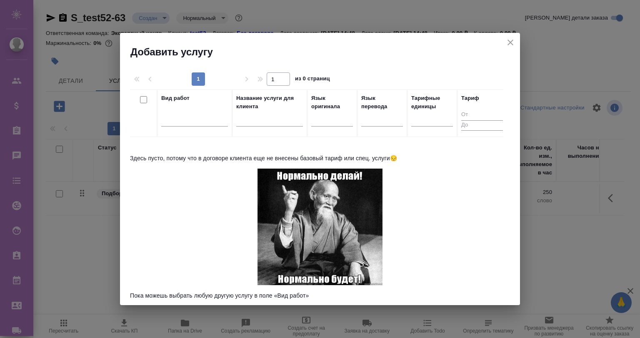
click at [501, 39] on div "Добавить услугу" at bounding box center [320, 46] width 400 height 26
click at [506, 41] on icon "close" at bounding box center [511, 43] width 10 height 10
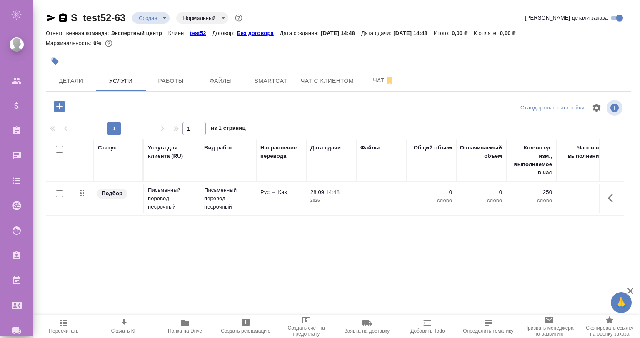
click at [608, 198] on icon "button" at bounding box center [613, 198] width 10 height 10
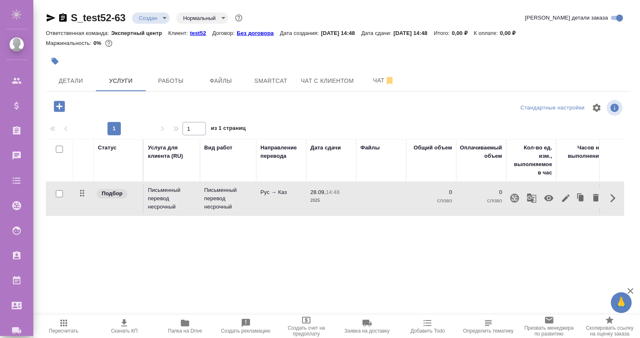
click at [573, 198] on button "button" at bounding box center [581, 198] width 16 height 20
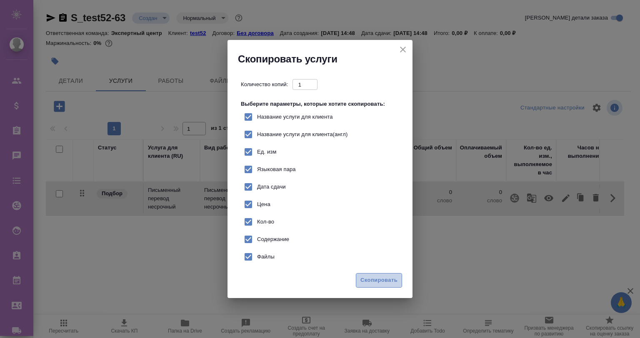
click at [382, 276] on span "Скопировать" at bounding box center [378, 281] width 37 height 10
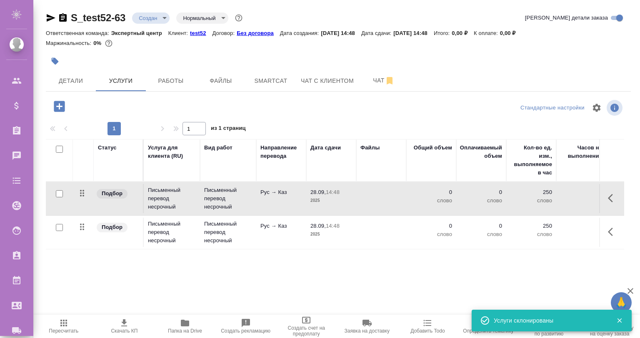
click at [608, 197] on icon "button" at bounding box center [610, 198] width 5 height 8
click at [579, 195] on icon "button" at bounding box center [581, 198] width 5 height 6
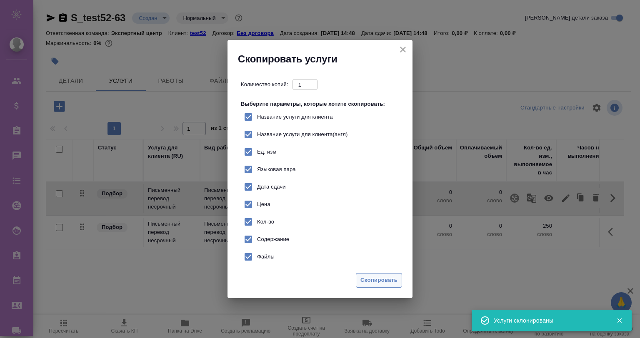
click at [372, 275] on button "Скопировать" at bounding box center [379, 280] width 46 height 15
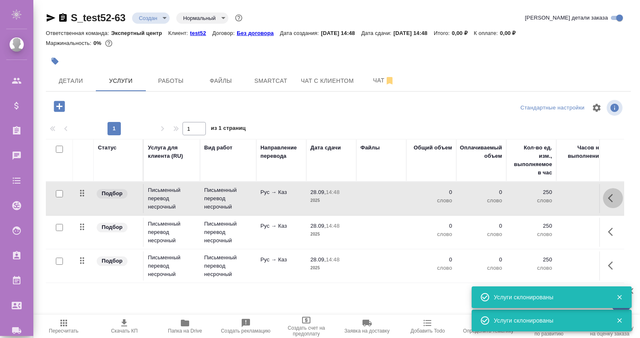
click at [608, 200] on icon "button" at bounding box center [613, 198] width 10 height 10
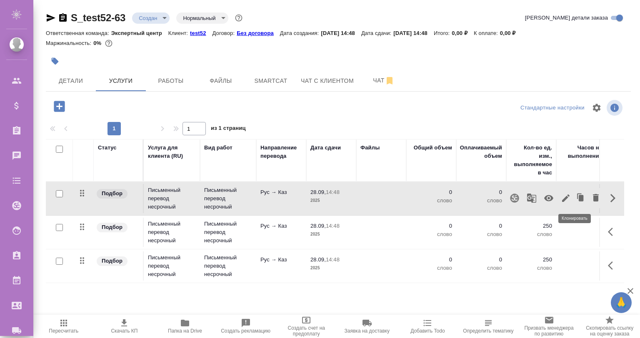
click at [575, 199] on icon "button" at bounding box center [581, 199] width 12 height 12
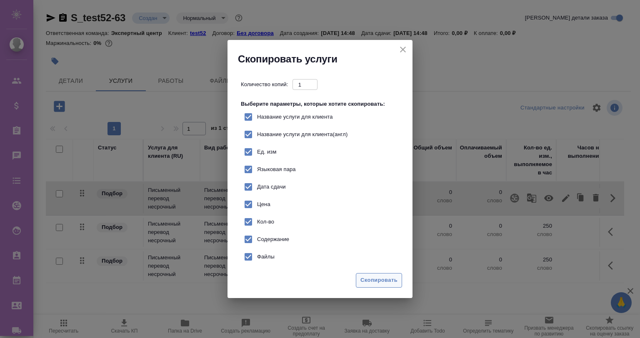
click at [388, 273] on button "Скопировать" at bounding box center [379, 280] width 46 height 15
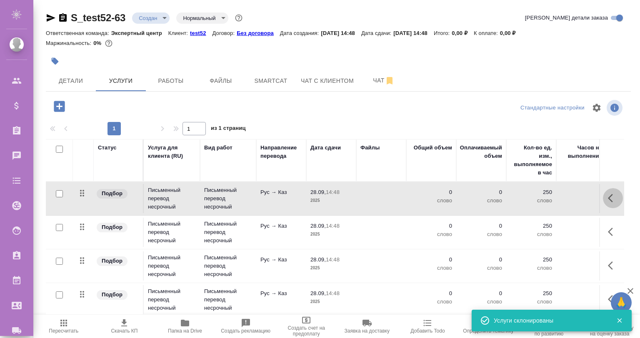
click at [608, 198] on icon "button" at bounding box center [613, 198] width 10 height 10
click at [575, 196] on icon "button" at bounding box center [581, 199] width 12 height 12
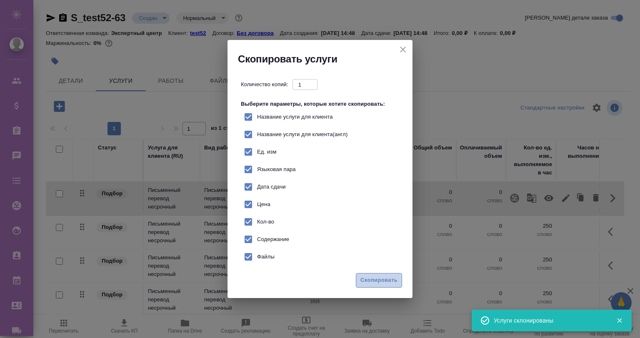
click at [373, 276] on span "Скопировать" at bounding box center [378, 281] width 37 height 10
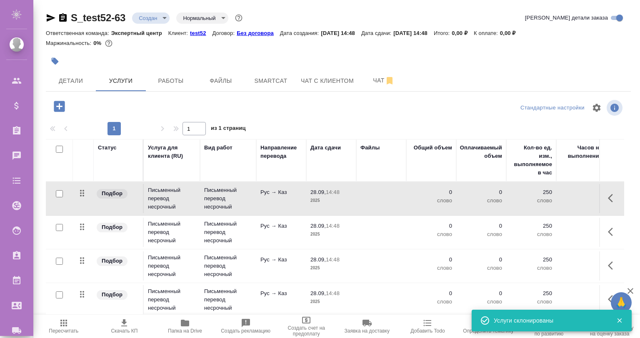
click at [608, 198] on icon "button" at bounding box center [613, 198] width 10 height 10
click at [579, 198] on icon "button" at bounding box center [581, 198] width 5 height 6
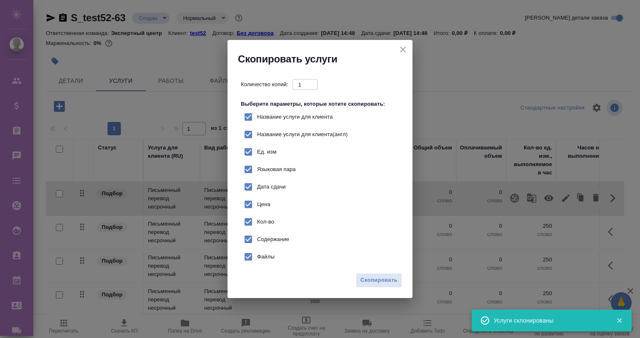
click at [382, 271] on div "Скопировать" at bounding box center [320, 283] width 185 height 29
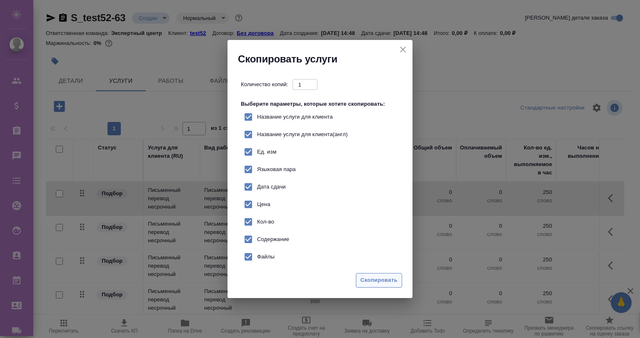
click at [382, 278] on span "Скопировать" at bounding box center [378, 281] width 37 height 10
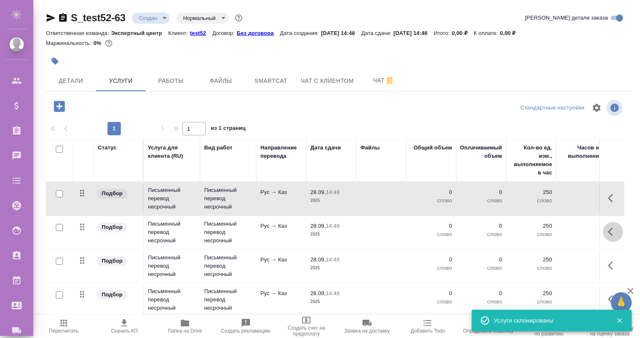
click at [603, 234] on button "button" at bounding box center [613, 232] width 20 height 20
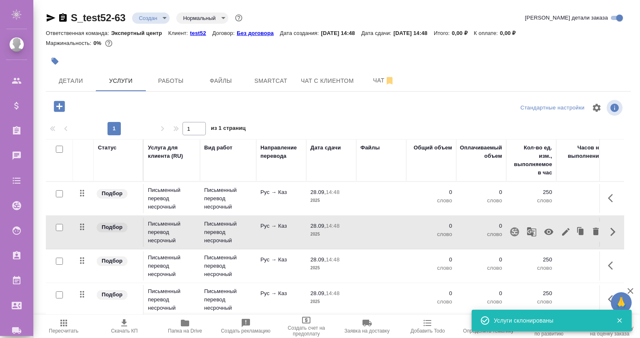
click at [561, 231] on icon "button" at bounding box center [566, 232] width 10 height 10
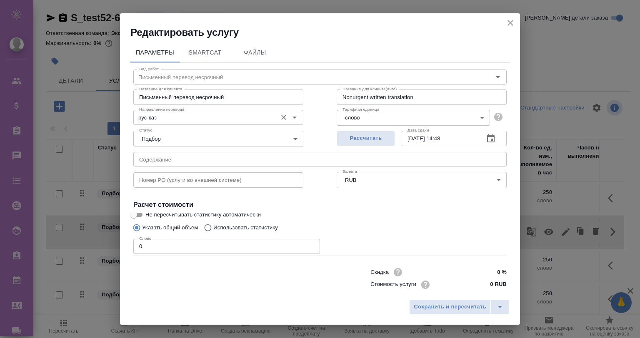
click at [179, 111] on div "рус-каз Направление перевода" at bounding box center [218, 117] width 170 height 15
click at [180, 111] on div "рус-каз Направление перевода" at bounding box center [218, 117] width 170 height 15
click at [184, 113] on input "рус-каз" at bounding box center [204, 118] width 137 height 10
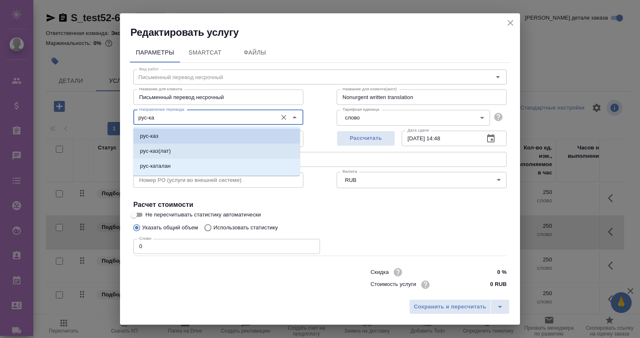
click at [217, 150] on li "рус-каз(лат)" at bounding box center [216, 151] width 167 height 15
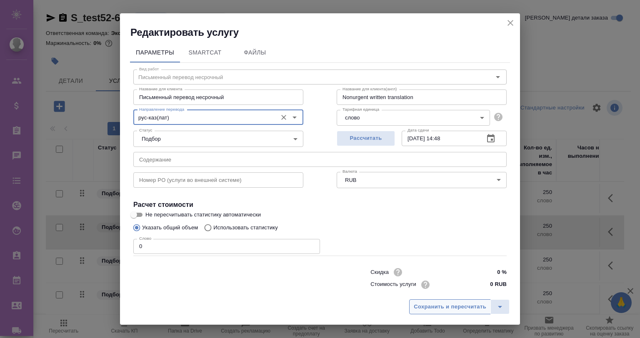
type input "рус-каз(лат)"
click at [453, 304] on span "Сохранить и пересчитать" at bounding box center [450, 308] width 73 height 10
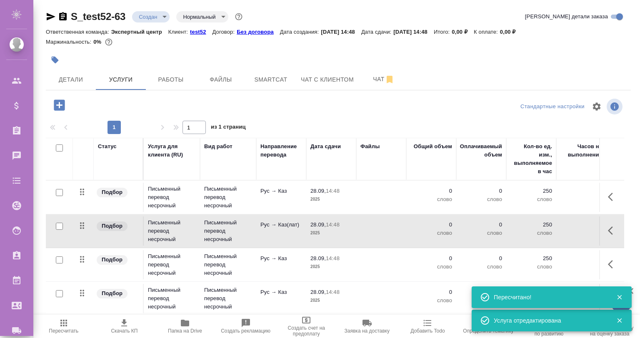
scroll to position [28, 0]
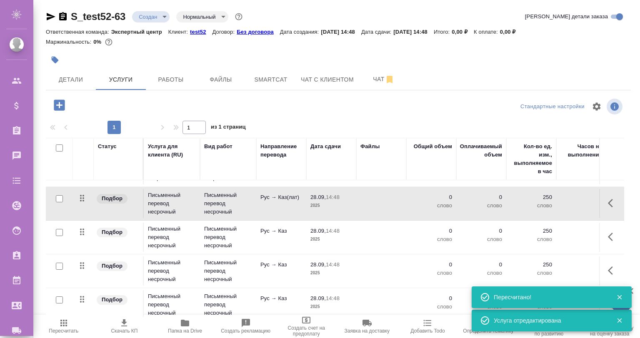
click at [353, 232] on td "28.09, 14:48 2025" at bounding box center [331, 237] width 50 height 29
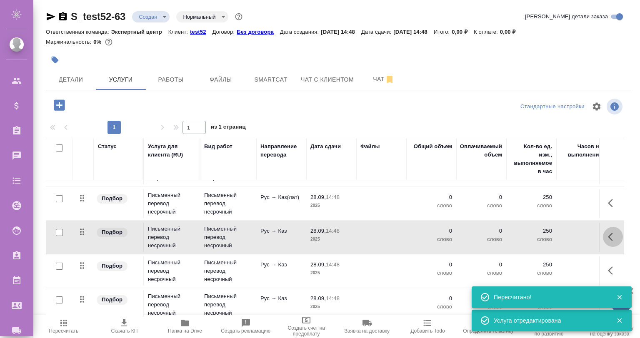
click at [603, 231] on button "button" at bounding box center [613, 237] width 20 height 20
click at [561, 238] on icon "button" at bounding box center [566, 237] width 10 height 10
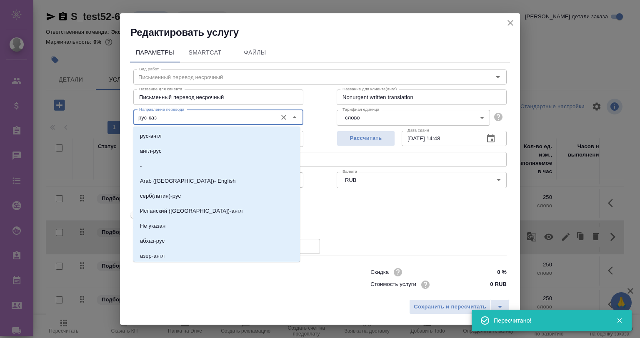
drag, startPoint x: 183, startPoint y: 115, endPoint x: 148, endPoint y: 120, distance: 34.5
click at [148, 120] on input "рус-каз" at bounding box center [204, 118] width 137 height 10
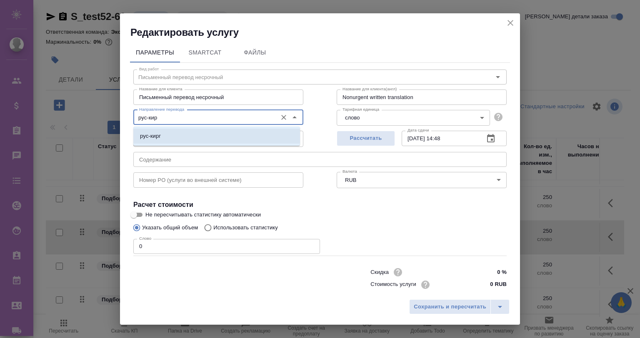
click at [170, 136] on li "рус-кирг" at bounding box center [216, 136] width 167 height 15
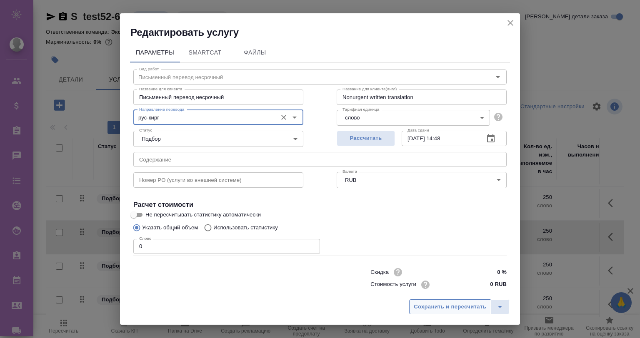
type input "рус-кирг"
click at [459, 300] on button "Сохранить и пересчитать" at bounding box center [450, 307] width 82 height 15
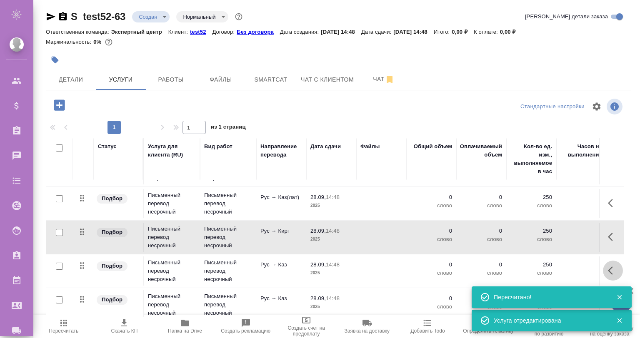
click at [603, 268] on button "button" at bounding box center [613, 271] width 20 height 20
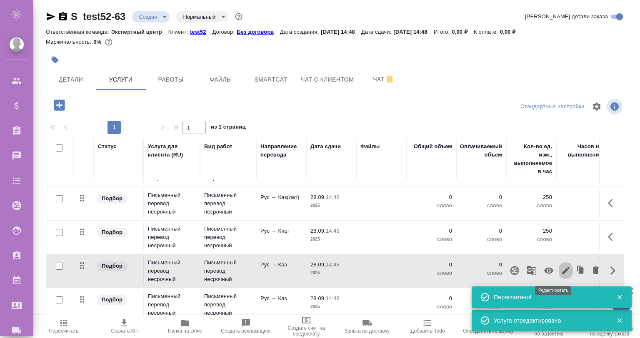
click at [561, 268] on icon "button" at bounding box center [566, 271] width 10 height 10
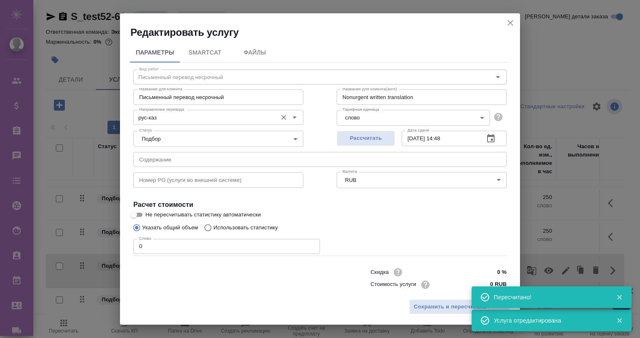
click at [195, 115] on input "рус-каз" at bounding box center [204, 118] width 137 height 10
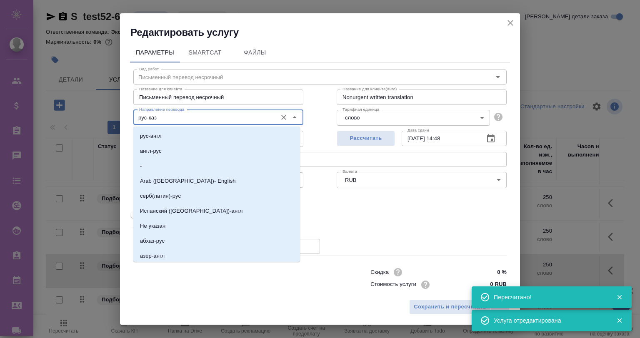
drag, startPoint x: 195, startPoint y: 115, endPoint x: 185, endPoint y: 111, distance: 10.5
click at [188, 113] on input "рус-каз" at bounding box center [204, 118] width 137 height 10
drag, startPoint x: 183, startPoint y: 110, endPoint x: 163, endPoint y: 110, distance: 20.0
click at [183, 110] on div "рус-каз Направление перевода" at bounding box center [218, 117] width 170 height 15
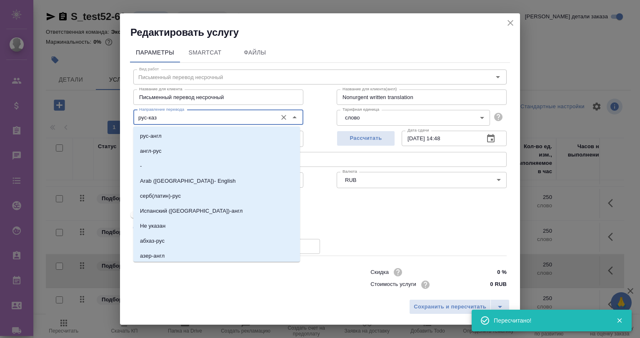
click at [174, 112] on div "рус-каз Направление перевода" at bounding box center [218, 117] width 170 height 15
drag, startPoint x: 177, startPoint y: 113, endPoint x: 167, endPoint y: 113, distance: 10.0
click at [177, 113] on input "рус-каз" at bounding box center [204, 118] width 137 height 10
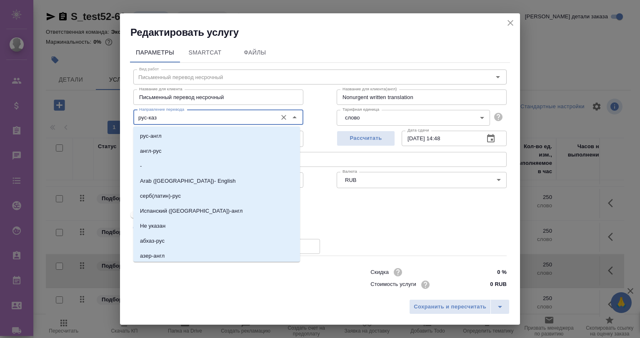
click at [172, 113] on input "рус-каз" at bounding box center [204, 118] width 137 height 10
drag, startPoint x: 172, startPoint y: 113, endPoint x: 148, endPoint y: 120, distance: 24.3
click at [148, 120] on input "рус-каз" at bounding box center [204, 118] width 137 height 10
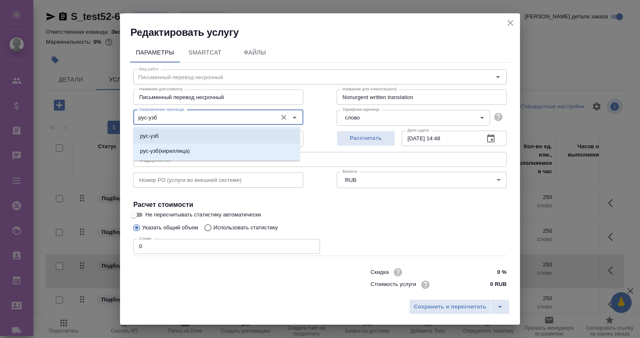
drag, startPoint x: 189, startPoint y: 144, endPoint x: 187, endPoint y: 128, distance: 15.6
click at [187, 135] on ul "рус-узб рус-узб(кириллица)" at bounding box center [216, 150] width 167 height 30
click at [187, 129] on li "рус-узб" at bounding box center [216, 136] width 167 height 15
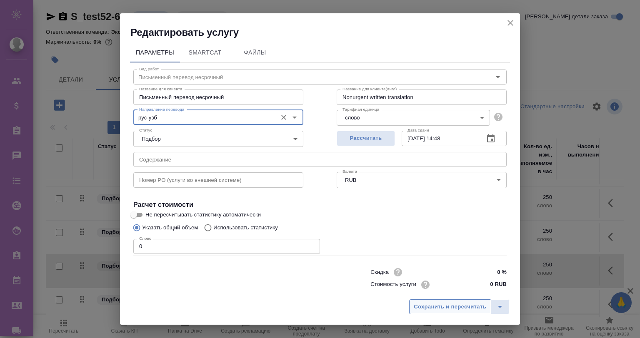
type input "рус-узб"
click at [445, 300] on button "Сохранить и пересчитать" at bounding box center [450, 307] width 82 height 15
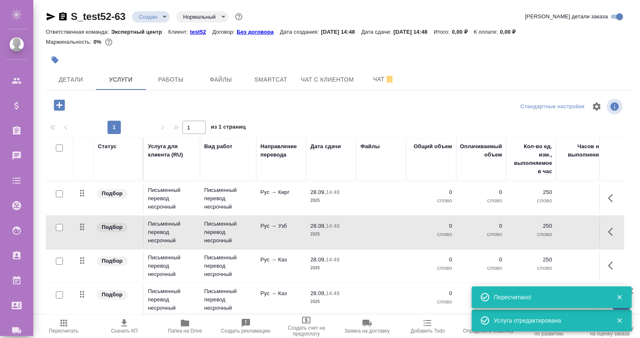
scroll to position [72, 0]
click at [608, 261] on icon "button" at bounding box center [613, 266] width 10 height 10
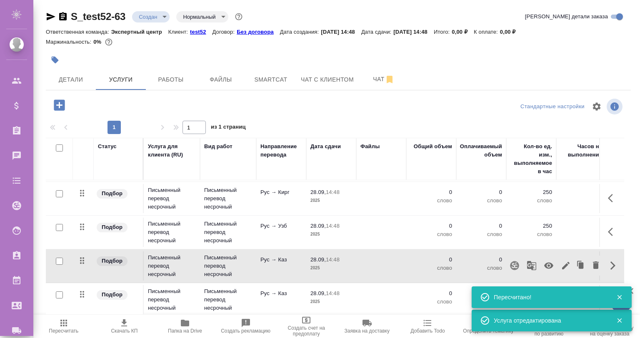
click at [559, 258] on button "button" at bounding box center [566, 266] width 14 height 20
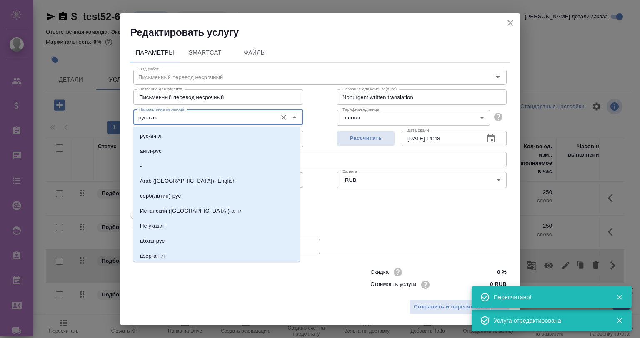
click at [183, 115] on input "рус-каз" at bounding box center [204, 118] width 137 height 10
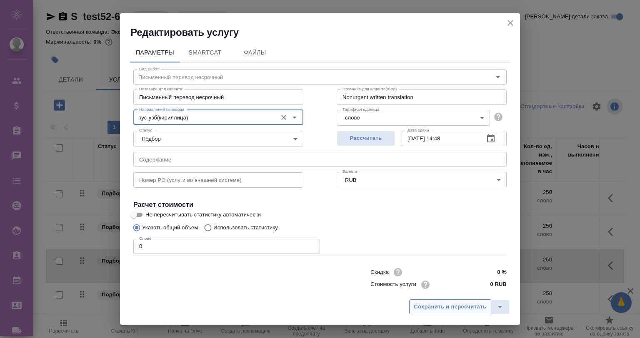
type input "рус-узб(кириллица)"
click at [434, 300] on button "Сохранить и пересчитать" at bounding box center [450, 307] width 82 height 15
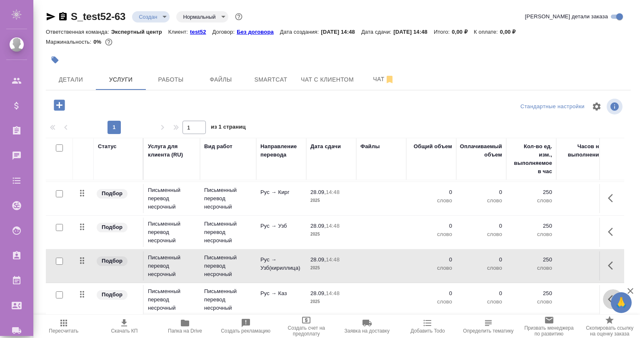
click at [608, 295] on icon "button" at bounding box center [610, 299] width 5 height 8
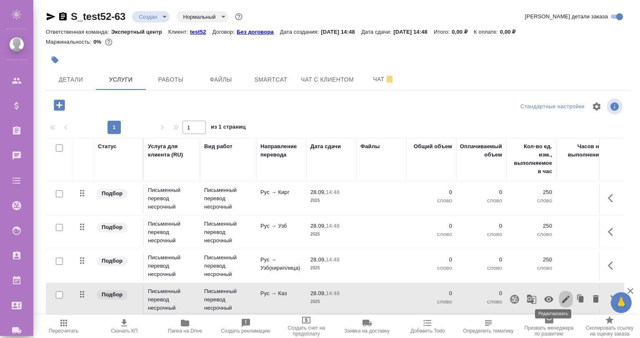
click at [561, 295] on icon "button" at bounding box center [566, 300] width 10 height 10
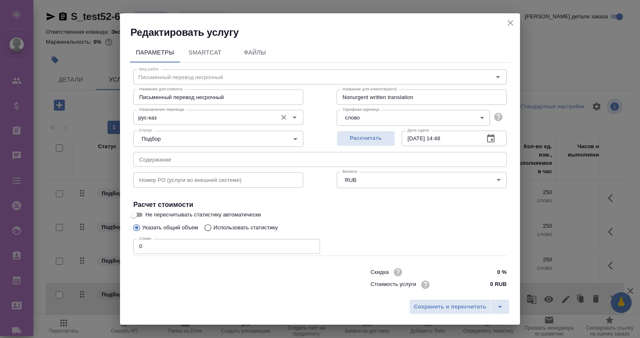
click at [216, 115] on input "рус-каз" at bounding box center [204, 118] width 137 height 10
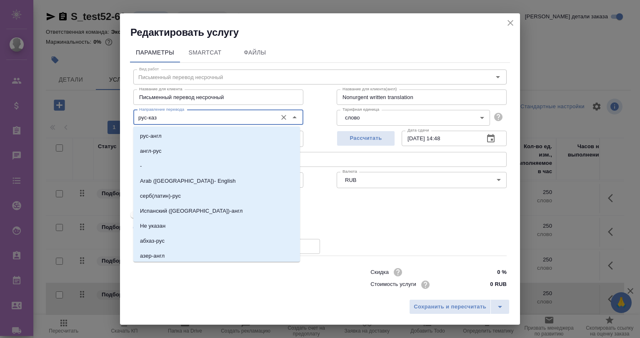
click at [216, 115] on input "рус-каз" at bounding box center [204, 118] width 137 height 10
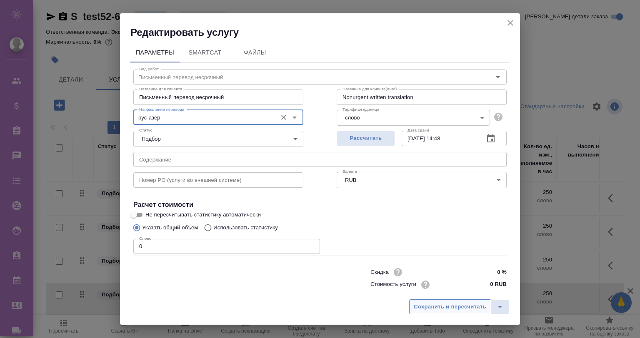
type input "рус-азер"
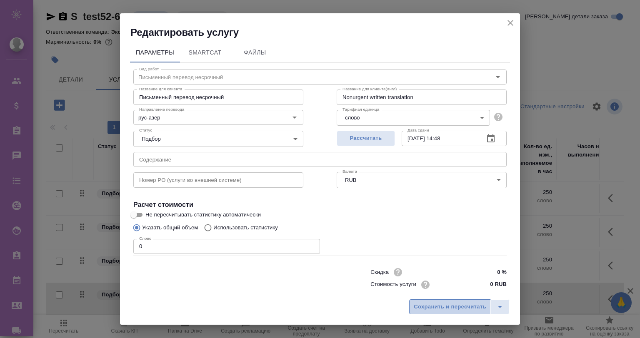
click at [436, 309] on span "Сохранить и пересчитать" at bounding box center [450, 308] width 73 height 10
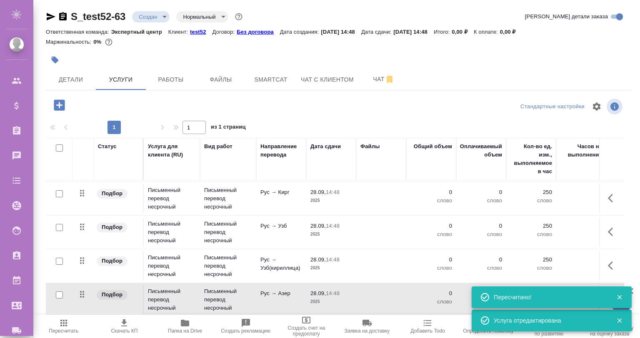
drag, startPoint x: 627, startPoint y: 292, endPoint x: 621, endPoint y: 293, distance: 6.0
click at [625, 293] on div at bounding box center [616, 298] width 25 height 12
drag, startPoint x: 619, startPoint y: 293, endPoint x: 618, endPoint y: 307, distance: 13.4
click at [618, 296] on div at bounding box center [616, 298] width 25 height 12
click at [618, 318] on icon "button" at bounding box center [620, 321] width 8 height 8
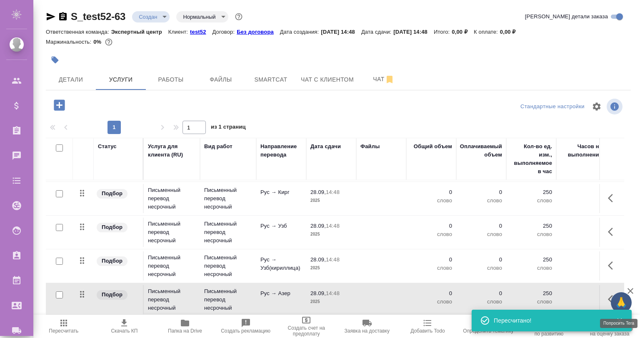
click at [615, 298] on span "🙏" at bounding box center [621, 303] width 14 height 18
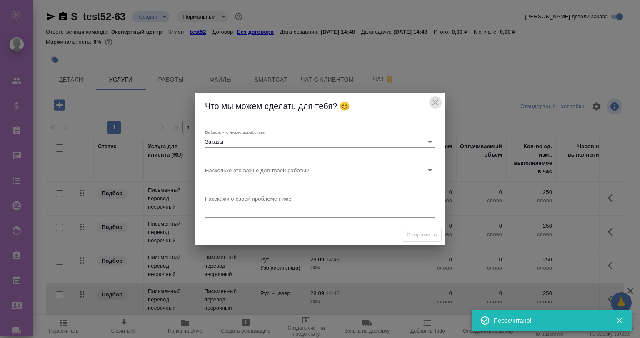
click at [435, 101] on icon "close" at bounding box center [435, 103] width 10 height 10
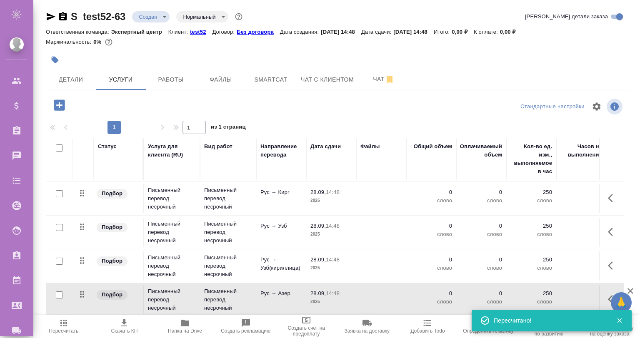
click at [619, 320] on icon "button" at bounding box center [619, 321] width 5 height 5
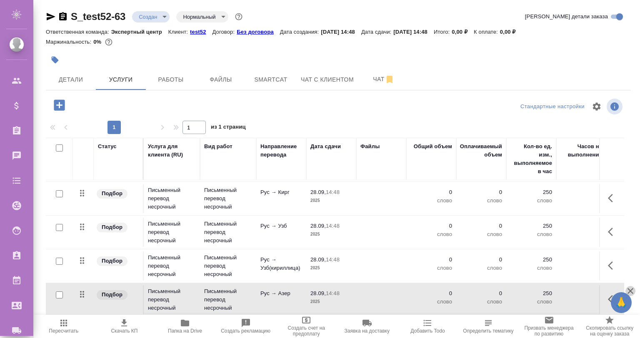
click at [627, 290] on icon "button" at bounding box center [631, 291] width 10 height 10
click at [608, 295] on icon "button" at bounding box center [610, 299] width 5 height 8
click at [575, 294] on icon "button" at bounding box center [581, 300] width 12 height 12
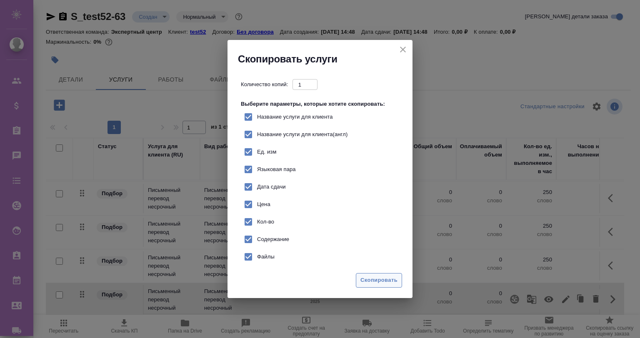
click at [370, 278] on span "Скопировать" at bounding box center [378, 281] width 37 height 10
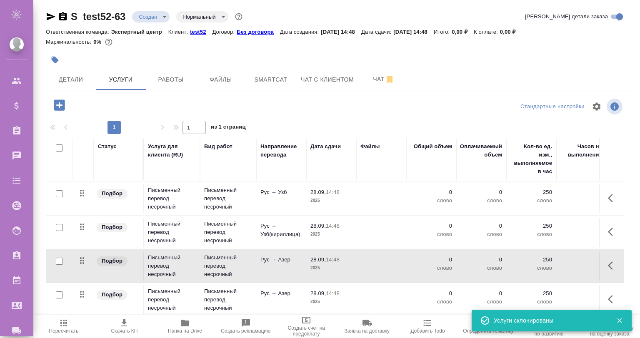
scroll to position [105, 0]
click at [608, 298] on icon "button" at bounding box center [613, 300] width 10 height 10
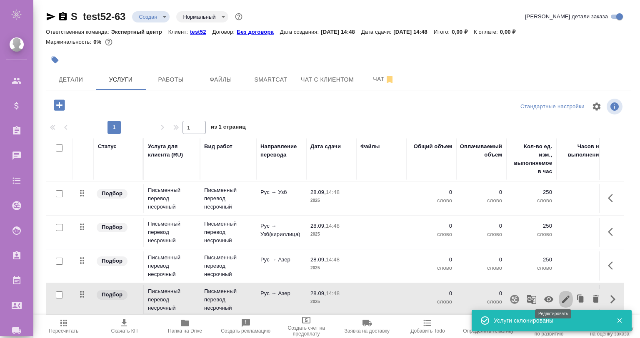
click at [561, 295] on icon "button" at bounding box center [566, 300] width 10 height 10
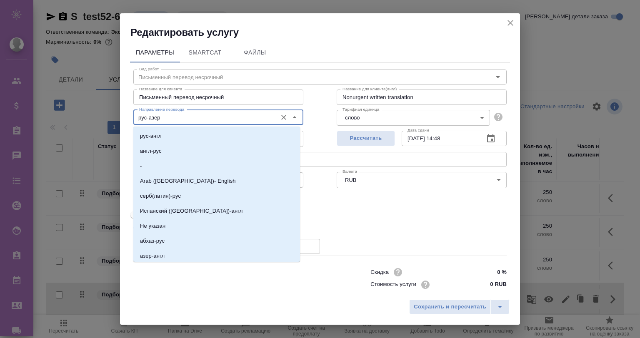
drag, startPoint x: 173, startPoint y: 114, endPoint x: 148, endPoint y: 120, distance: 24.9
click at [148, 120] on input "рус-азер" at bounding box center [204, 118] width 137 height 10
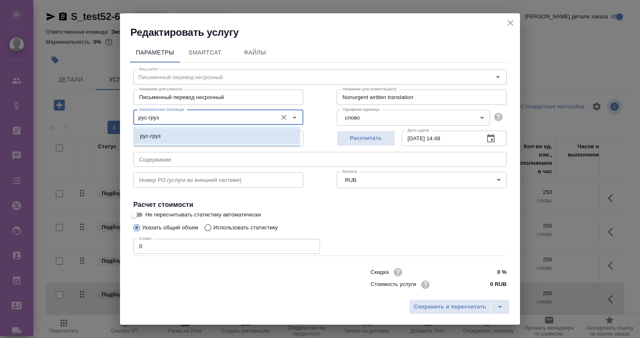
click at [155, 131] on li "рус-груз" at bounding box center [216, 136] width 167 height 15
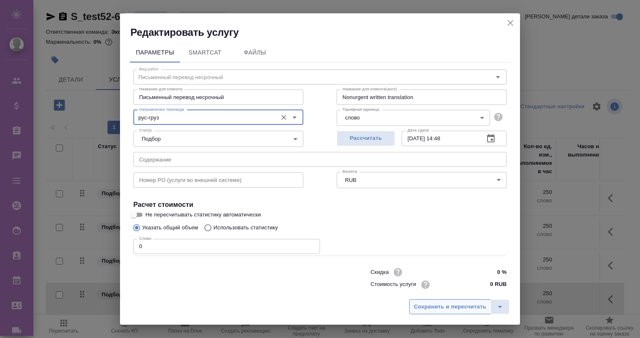
type input "рус-груз"
click at [430, 308] on span "Сохранить и пересчитать" at bounding box center [450, 308] width 73 height 10
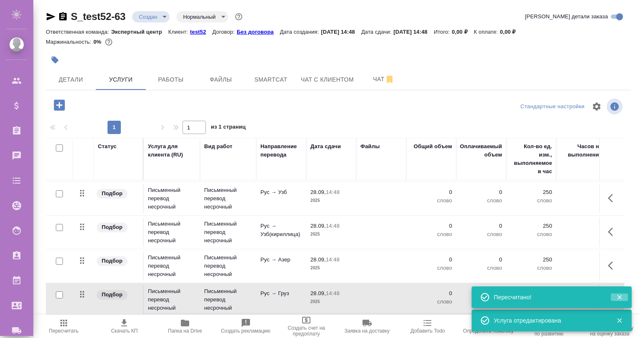
click at [618, 296] on icon "button" at bounding box center [620, 298] width 8 height 8
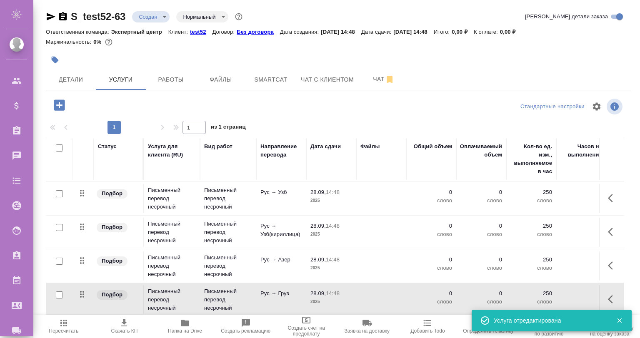
click at [617, 322] on icon "button" at bounding box center [620, 321] width 8 height 8
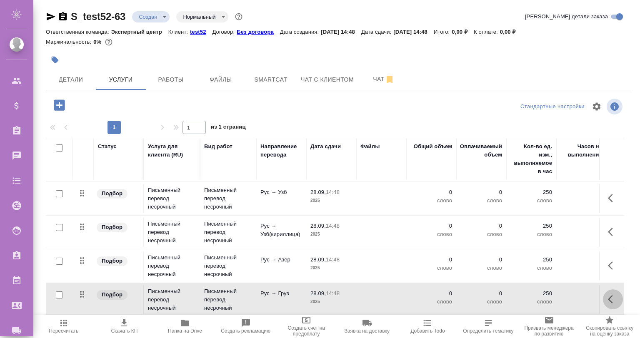
click at [608, 295] on icon "button" at bounding box center [613, 300] width 10 height 10
click at [579, 296] on icon "button" at bounding box center [581, 299] width 5 height 6
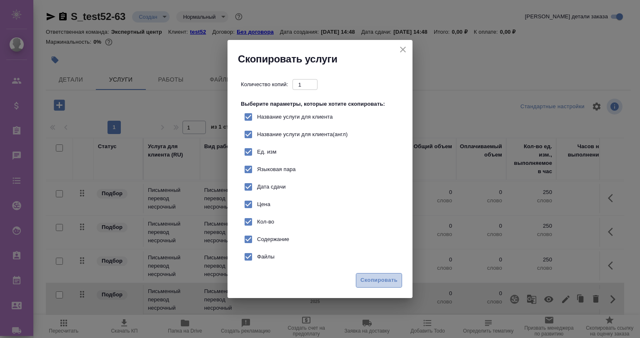
click at [387, 278] on span "Скопировать" at bounding box center [378, 281] width 37 height 10
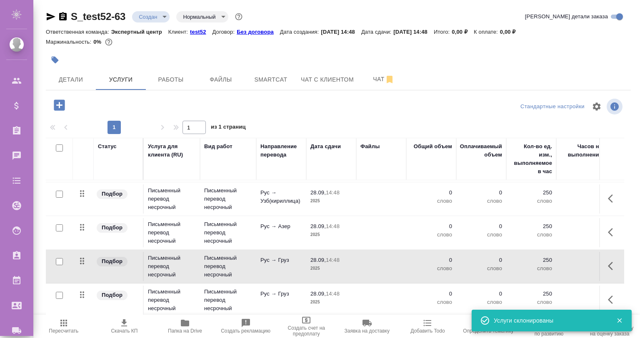
scroll to position [139, 0]
click at [608, 295] on icon "button" at bounding box center [610, 299] width 5 height 8
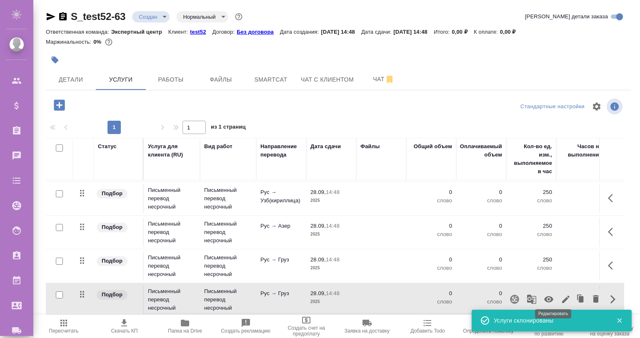
click at [561, 295] on icon "button" at bounding box center [566, 300] width 10 height 10
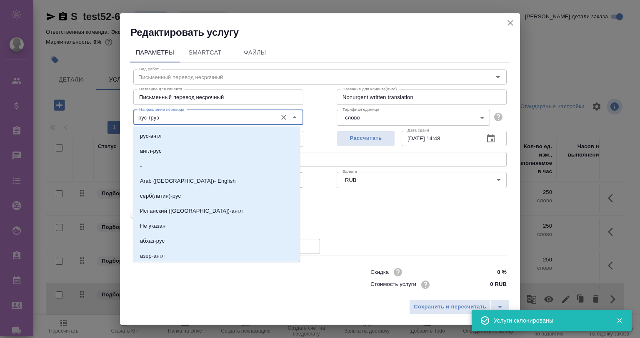
drag, startPoint x: 178, startPoint y: 117, endPoint x: 148, endPoint y: 122, distance: 30.4
click at [148, 122] on input "рус-груз" at bounding box center [204, 118] width 137 height 10
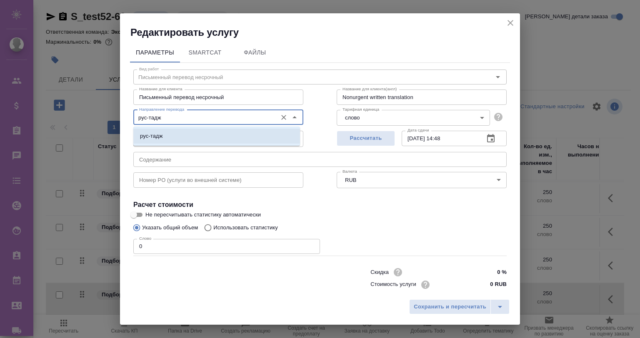
click at [163, 133] on li "рус-тадж" at bounding box center [216, 136] width 167 height 15
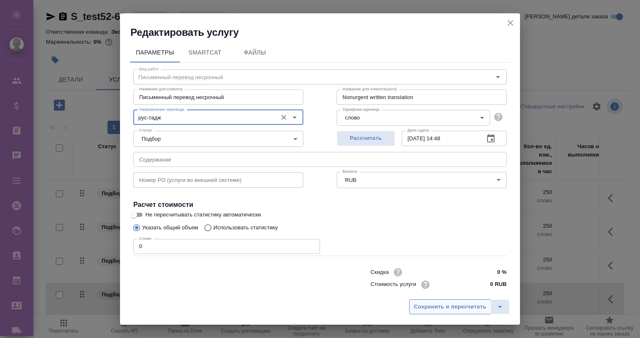
type input "рус-тадж"
click at [427, 307] on span "Сохранить и пересчитать" at bounding box center [450, 308] width 73 height 10
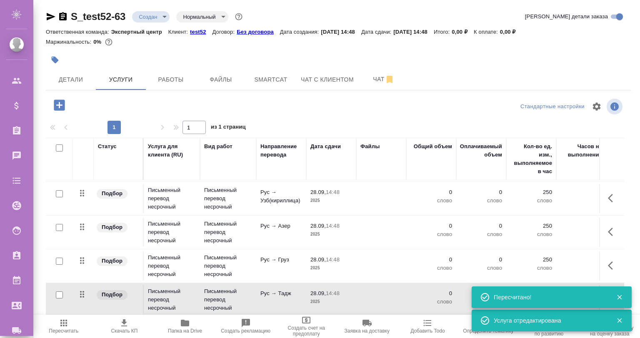
click at [616, 298] on icon "button" at bounding box center [620, 298] width 8 height 8
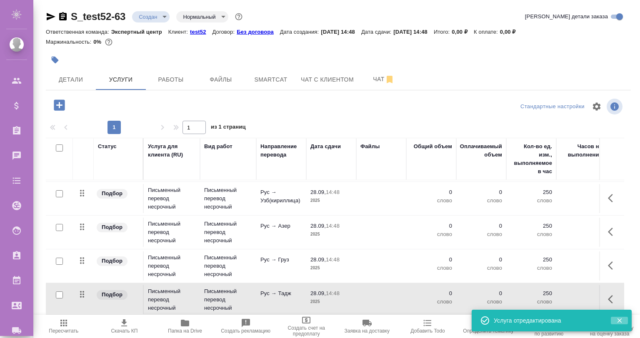
click at [620, 322] on icon "button" at bounding box center [619, 321] width 5 height 5
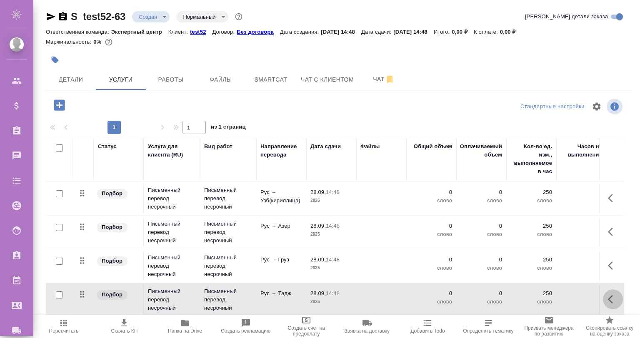
click at [603, 294] on button "button" at bounding box center [613, 300] width 20 height 20
click at [579, 296] on icon "button" at bounding box center [581, 299] width 5 height 6
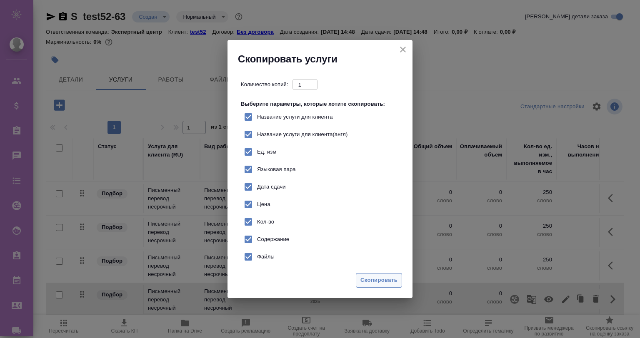
click at [388, 276] on span "Скопировать" at bounding box center [378, 281] width 37 height 10
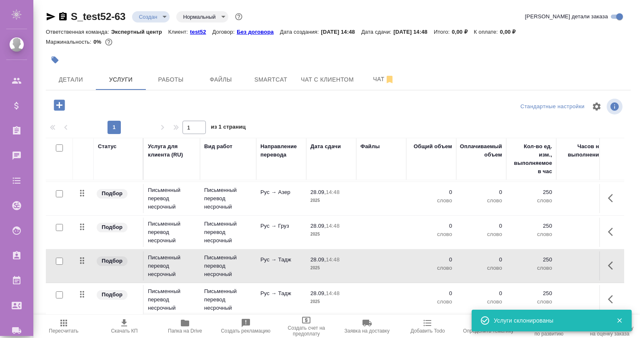
scroll to position [173, 0]
click at [608, 297] on icon "button" at bounding box center [613, 300] width 10 height 10
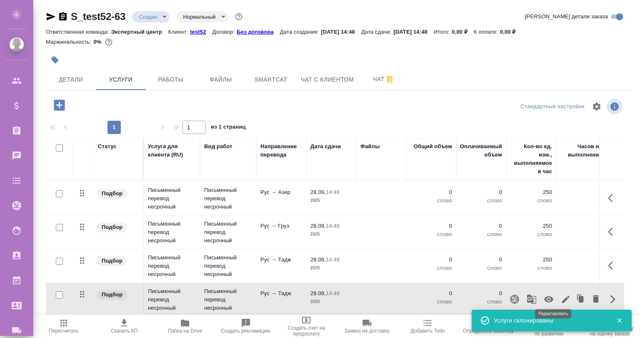
click at [559, 295] on button "button" at bounding box center [566, 300] width 14 height 20
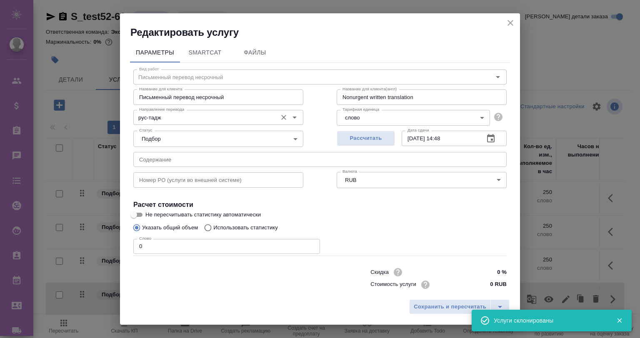
drag, startPoint x: 174, startPoint y: 110, endPoint x: 160, endPoint y: 118, distance: 16.7
click at [150, 116] on div "рус-тадж Направление перевода" at bounding box center [218, 117] width 170 height 15
click at [185, 118] on input "рус-тадж" at bounding box center [204, 118] width 137 height 10
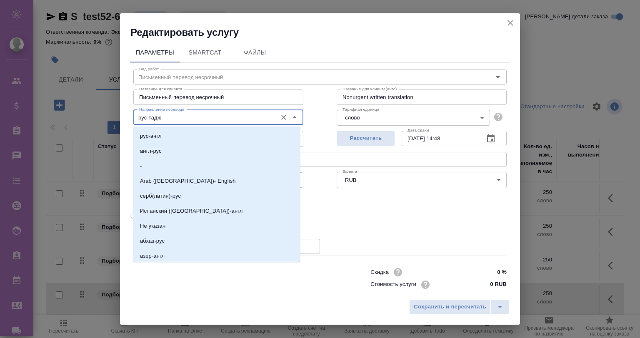
drag, startPoint x: 189, startPoint y: 118, endPoint x: 150, endPoint y: 120, distance: 39.7
click at [150, 120] on input "рус-тадж" at bounding box center [204, 118] width 137 height 10
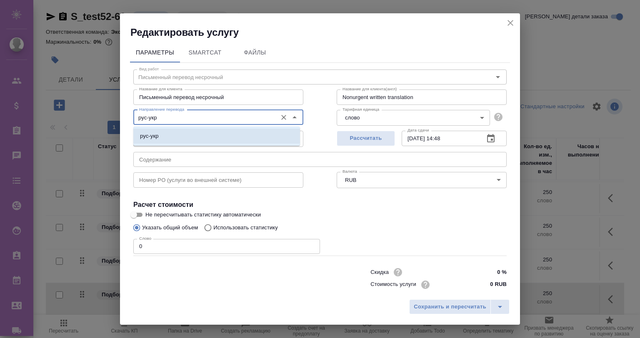
drag, startPoint x: 168, startPoint y: 131, endPoint x: 187, endPoint y: 137, distance: 19.6
click at [170, 133] on li "рус-укр" at bounding box center [216, 136] width 167 height 15
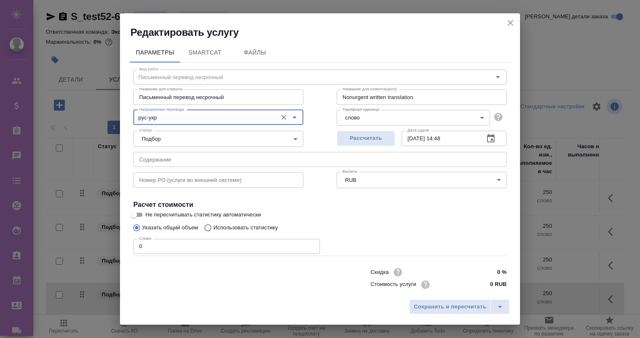
type input "рус-укр"
click at [465, 315] on div "Сохранить и пересчитать" at bounding box center [320, 310] width 400 height 30
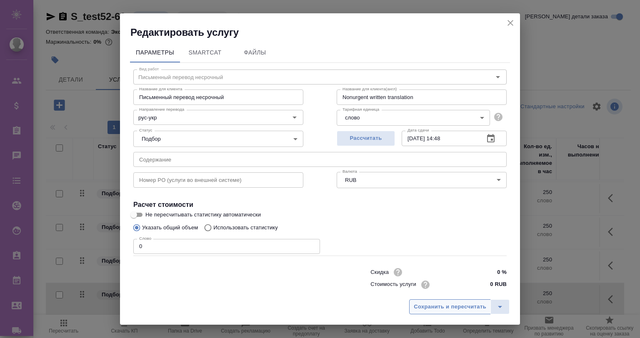
click at [462, 309] on span "Сохранить и пересчитать" at bounding box center [450, 308] width 73 height 10
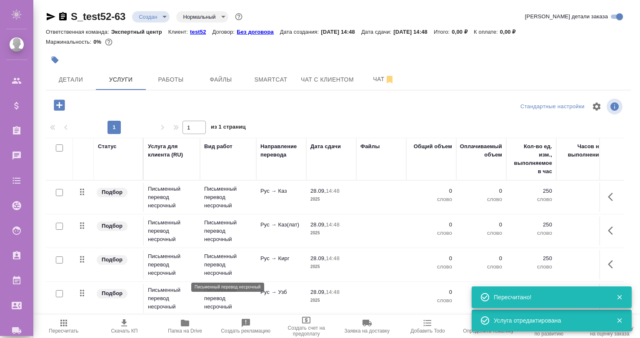
scroll to position [0, 0]
click at [278, 79] on span "Smartcat" at bounding box center [271, 80] width 40 height 10
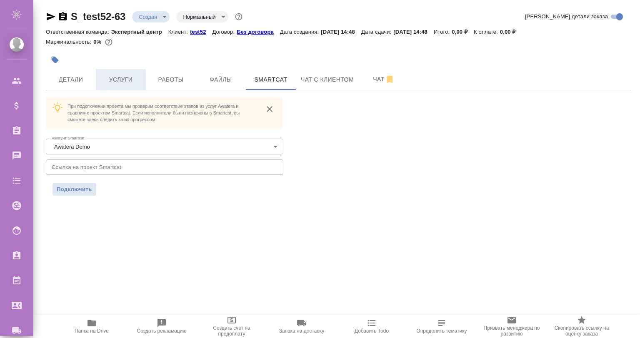
click at [122, 76] on span "Услуги" at bounding box center [121, 80] width 40 height 10
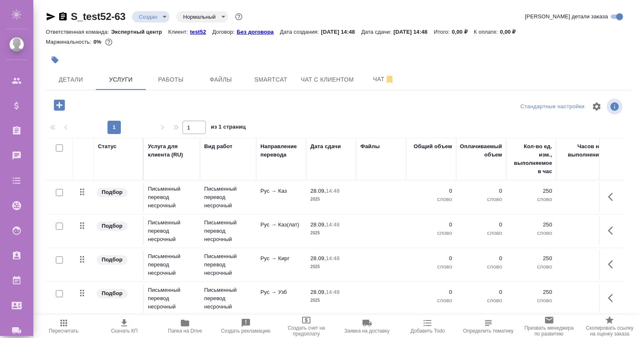
click at [62, 14] on icon "button" at bounding box center [63, 16] width 8 height 8
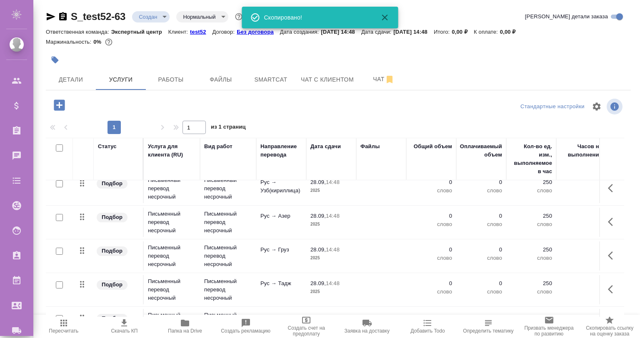
scroll to position [173, 0]
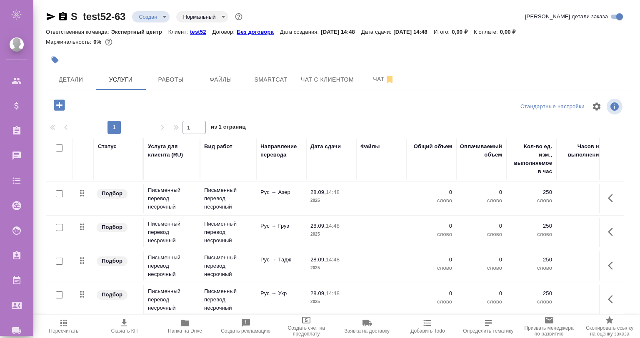
click at [608, 295] on icon "button" at bounding box center [613, 300] width 10 height 10
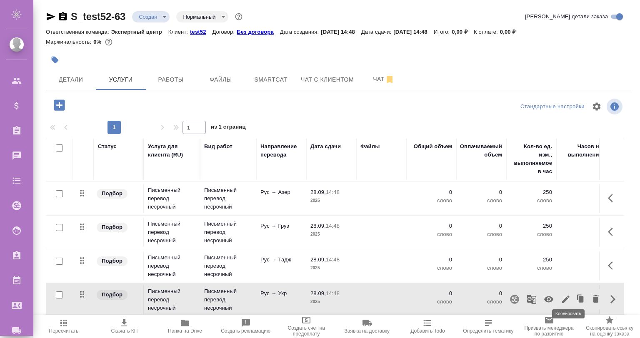
click at [575, 294] on icon "button" at bounding box center [581, 300] width 12 height 12
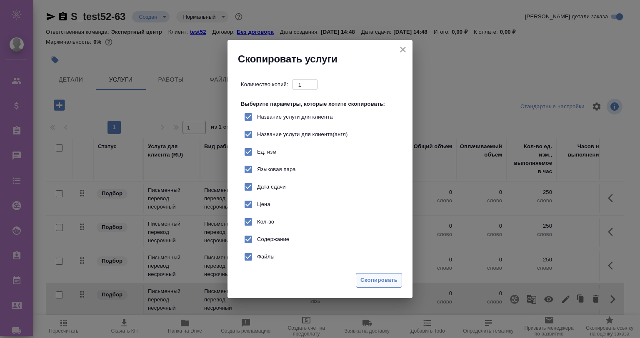
click at [381, 279] on span "Скопировать" at bounding box center [378, 281] width 37 height 10
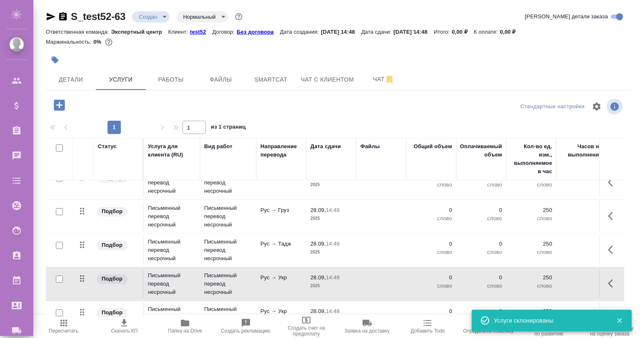
scroll to position [206, 0]
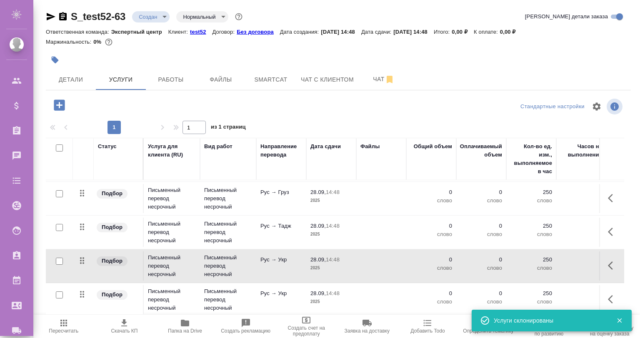
click at [603, 290] on button "button" at bounding box center [613, 300] width 20 height 20
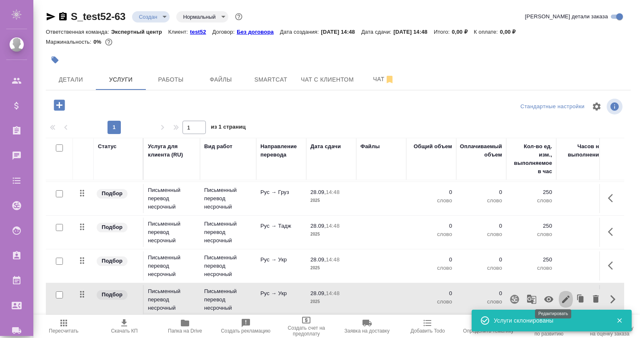
click at [561, 295] on icon "button" at bounding box center [566, 300] width 10 height 10
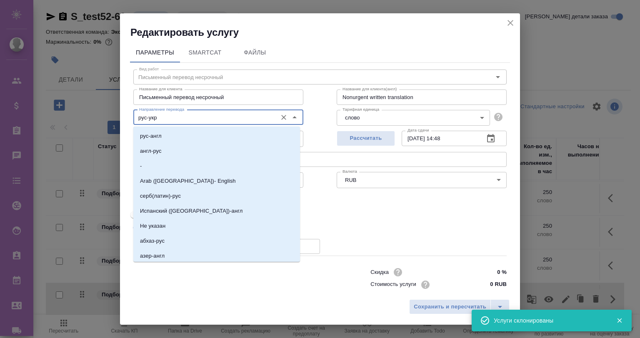
drag, startPoint x: 160, startPoint y: 113, endPoint x: 150, endPoint y: 118, distance: 11.6
click at [150, 118] on input "рус-укр" at bounding box center [204, 118] width 137 height 10
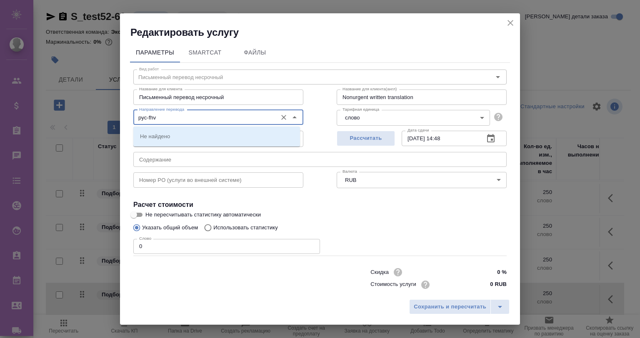
drag, startPoint x: 159, startPoint y: 117, endPoint x: 148, endPoint y: 120, distance: 11.1
click at [148, 120] on input "рус-fhv" at bounding box center [204, 118] width 137 height 10
paste input "арм"
click at [170, 128] on div "рус-арм" at bounding box center [216, 136] width 167 height 19
click at [170, 132] on li "рус-арм" at bounding box center [216, 136] width 167 height 15
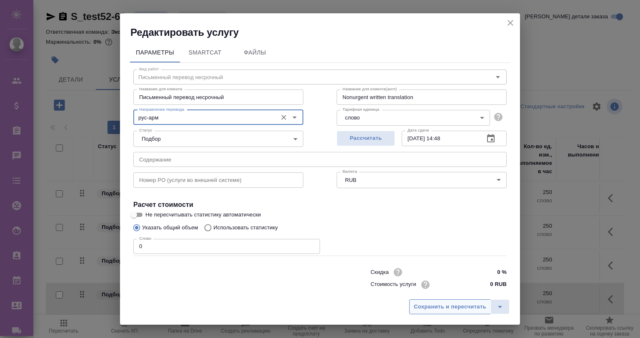
type input "рус-арм"
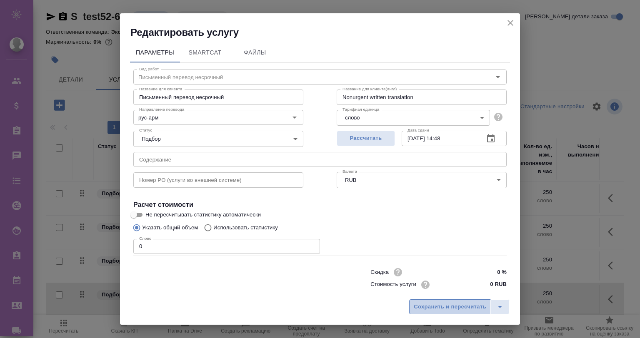
click at [428, 309] on span "Сохранить и пересчитать" at bounding box center [450, 308] width 73 height 10
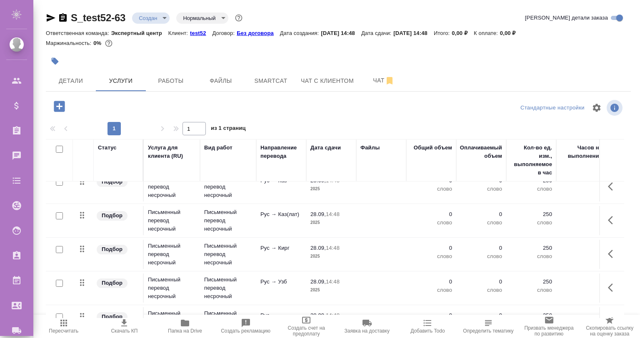
scroll to position [0, 0]
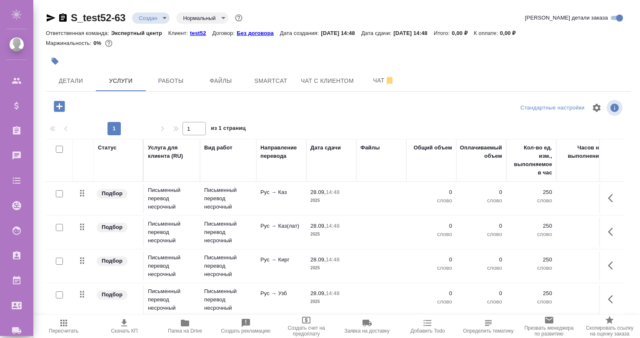
click at [275, 226] on p "Рус → Каз(лат)" at bounding box center [281, 226] width 42 height 8
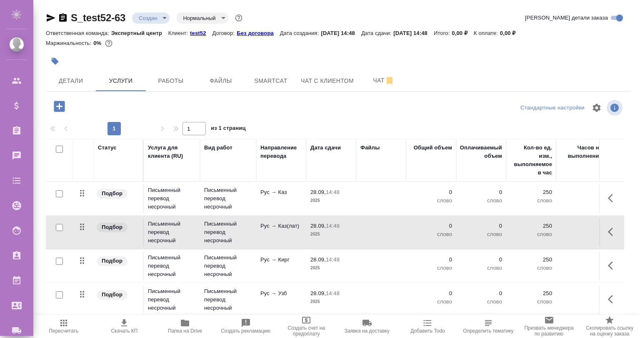
click at [56, 226] on input "checkbox" at bounding box center [59, 227] width 7 height 7
checkbox input "true"
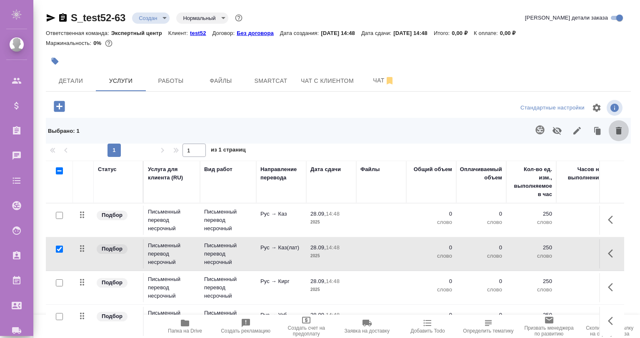
click at [614, 128] on icon "button" at bounding box center [619, 131] width 10 height 10
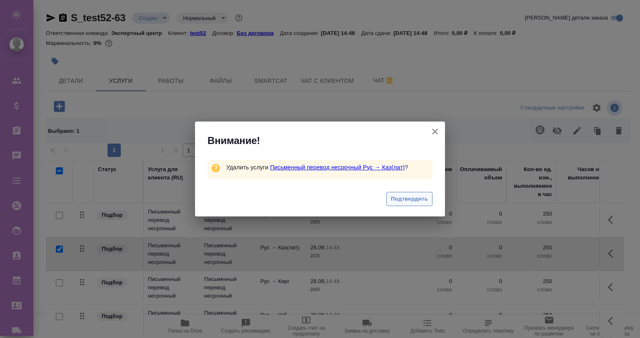
click at [411, 196] on span "Подтвердить" at bounding box center [409, 200] width 37 height 10
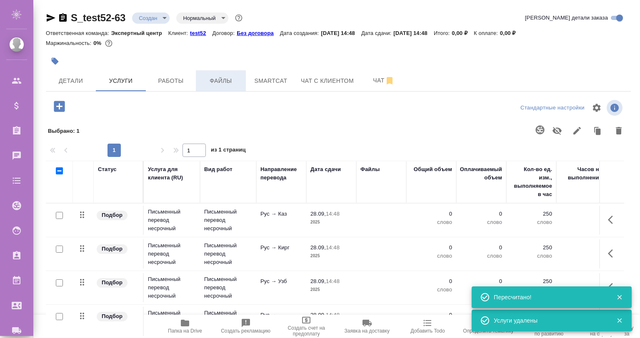
click at [223, 78] on span "Файлы" at bounding box center [221, 81] width 40 height 10
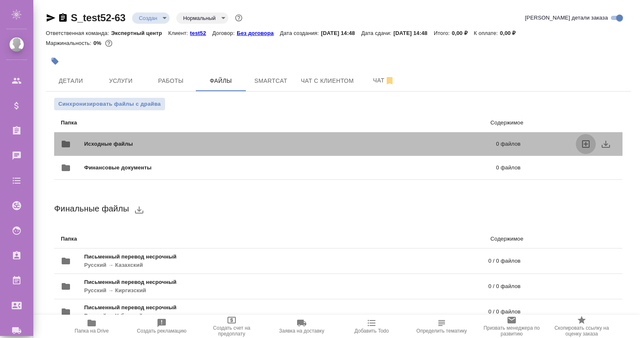
click at [582, 143] on icon "uploadFiles" at bounding box center [586, 144] width 8 height 8
click at [0, 0] on input "uploadFiles" at bounding box center [0, 0] width 0 height 0
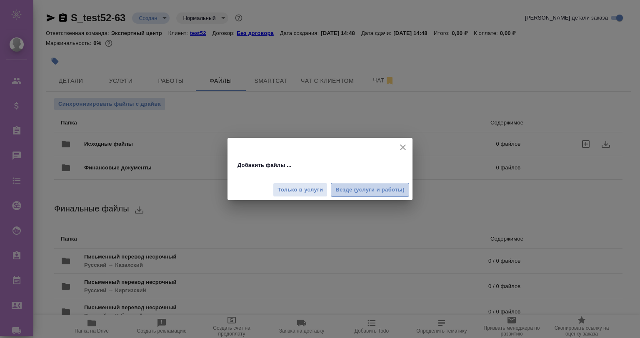
click at [357, 193] on span "Везде (услуги и работы)" at bounding box center [369, 190] width 69 height 10
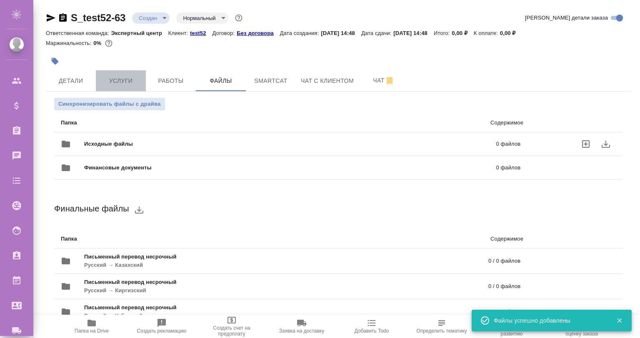
click at [127, 87] on button "Услуги" at bounding box center [121, 80] width 50 height 21
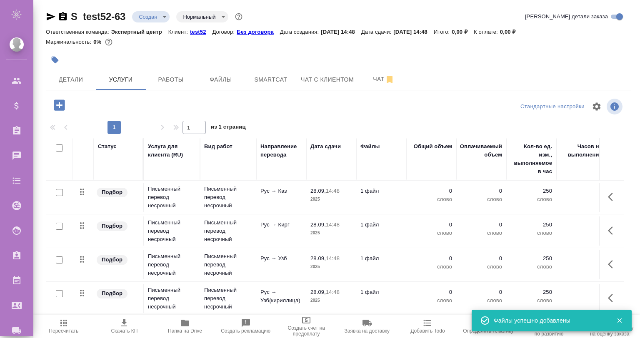
click at [276, 215] on tr "Подбор Письменный перевод несрочный Письменный перевод несрочный Рус → Кирг 28.…" at bounding box center [439, 232] width 786 height 34
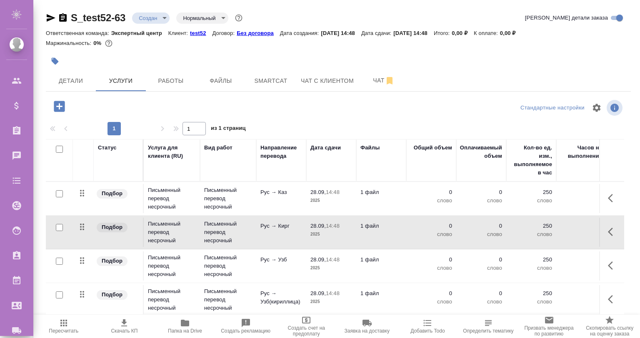
click at [288, 266] on td "Рус → Узб" at bounding box center [281, 266] width 50 height 29
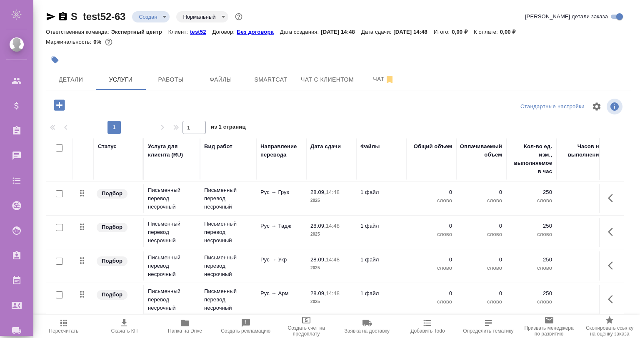
scroll to position [173, 0]
click at [56, 147] on input "checkbox" at bounding box center [59, 148] width 7 height 7
checkbox input "true"
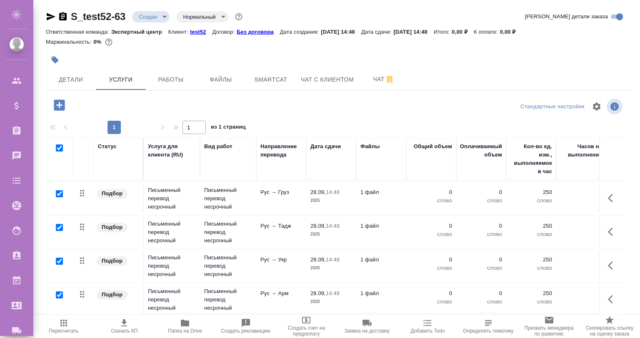
checkbox input "true"
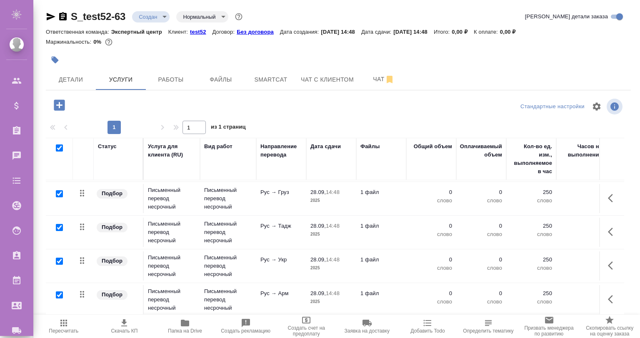
checkbox input "true"
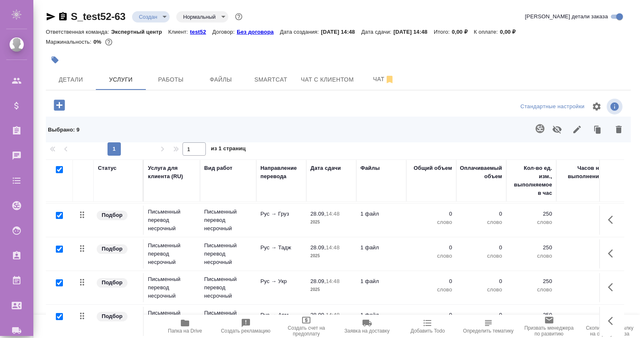
click at [58, 169] on input "checkbox" at bounding box center [59, 169] width 7 height 7
checkbox input "false"
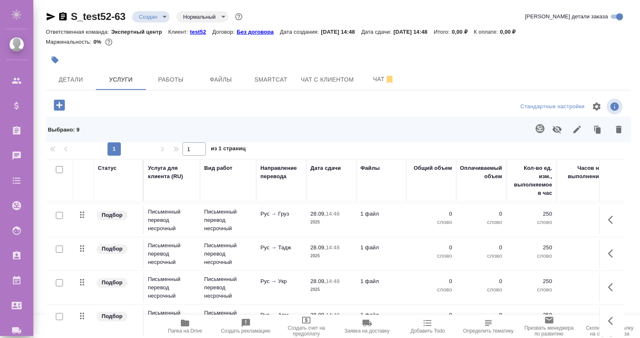
checkbox input "false"
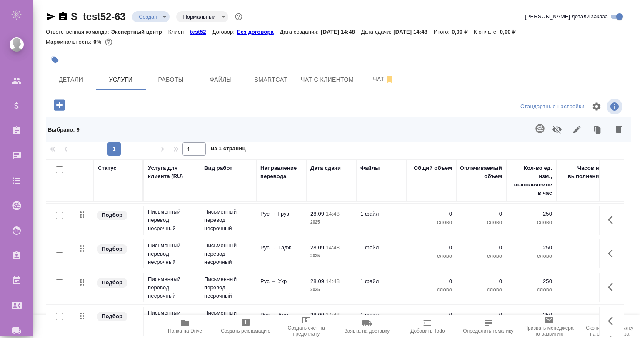
checkbox input "false"
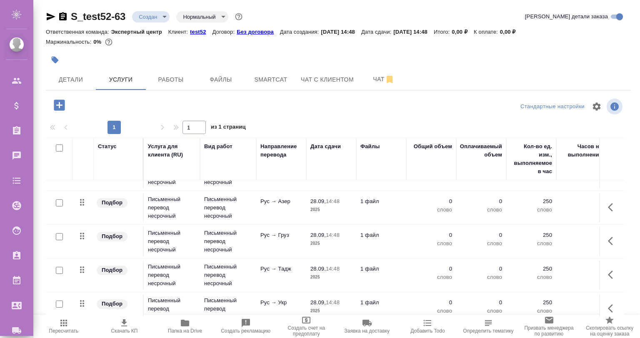
scroll to position [117, 0]
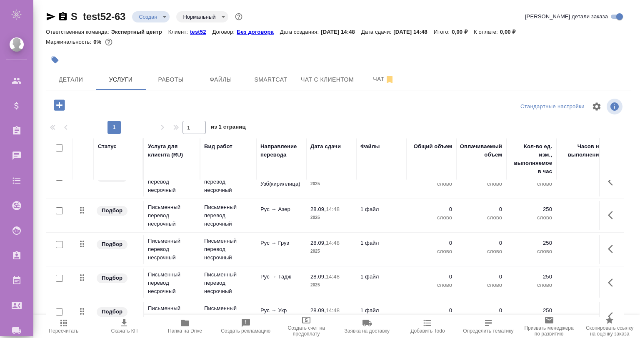
click at [608, 210] on icon "button" at bounding box center [613, 215] width 10 height 10
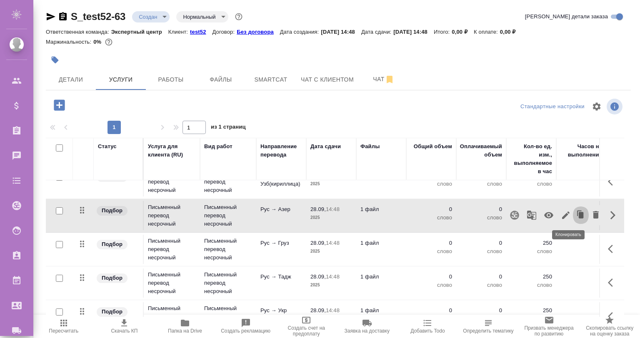
click at [579, 213] on icon "button" at bounding box center [581, 215] width 5 height 6
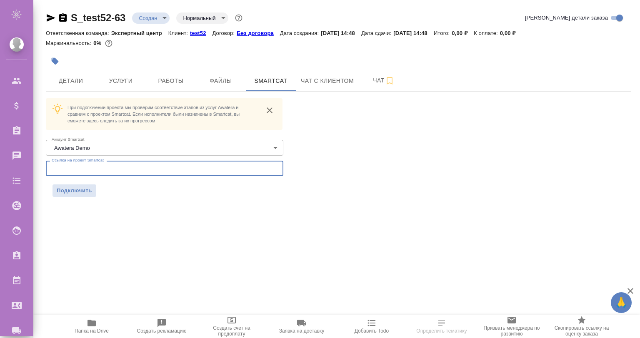
click at [87, 162] on input "text" at bounding box center [165, 168] width 238 height 15
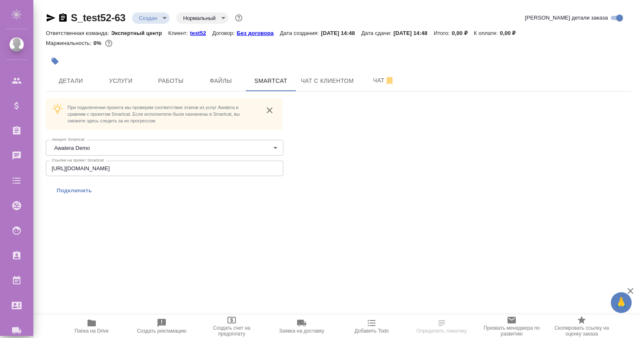
click at [71, 191] on span "Подключить" at bounding box center [74, 191] width 35 height 8
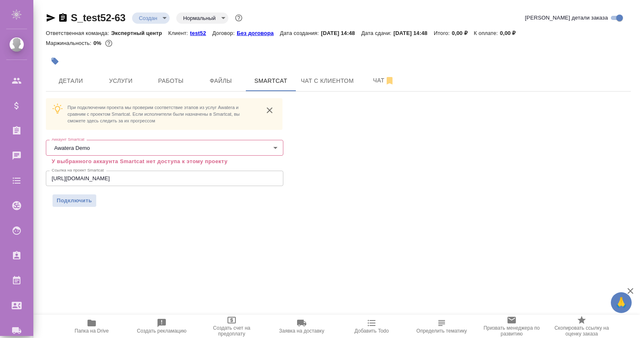
click at [111, 175] on input "https://smartcat.com/projects/41982785-44ff-463e-b63e-ceba4a466d96/files" at bounding box center [165, 178] width 238 height 15
click at [75, 198] on span "Подключить" at bounding box center [74, 201] width 35 height 8
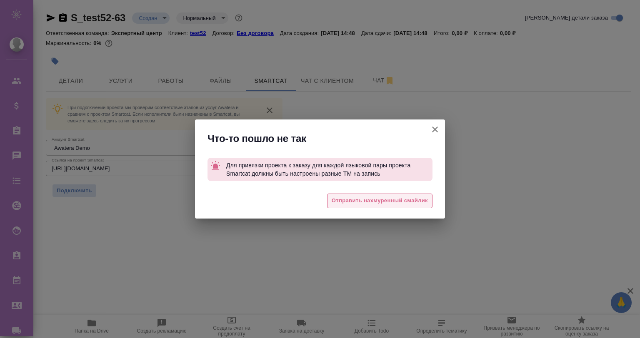
click at [338, 197] on span "Отправить нахмуренный смайлик" at bounding box center [380, 201] width 96 height 10
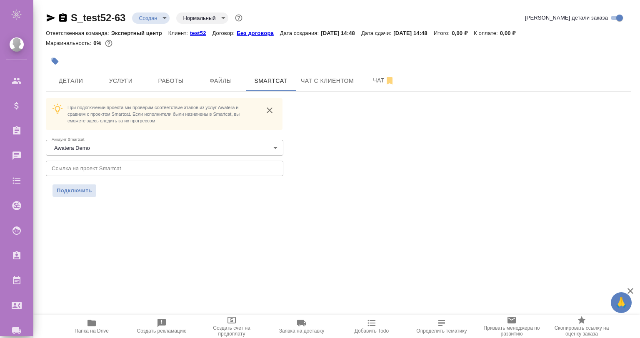
click at [134, 163] on input "text" at bounding box center [165, 168] width 238 height 15
click at [73, 187] on span "Подключить" at bounding box center [74, 191] width 35 height 8
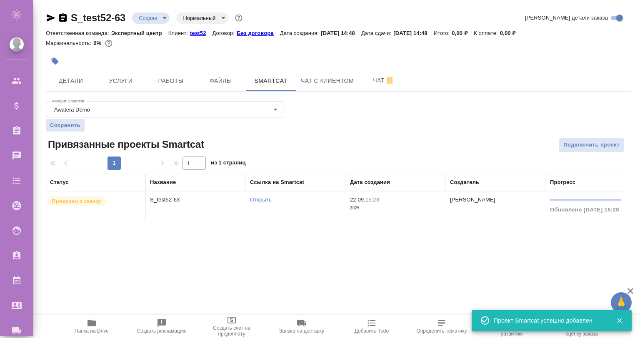
click at [187, 206] on td "S_test52-63" at bounding box center [196, 206] width 100 height 29
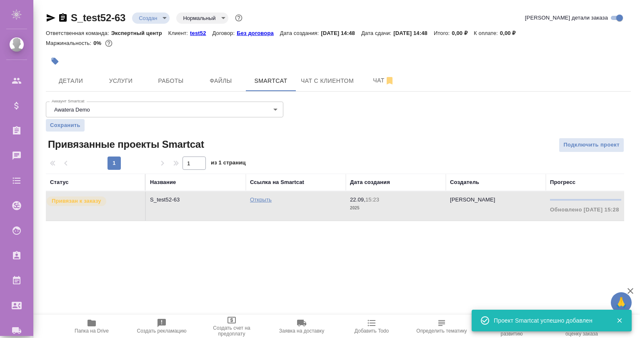
click at [187, 206] on td "S_test52-63" at bounding box center [196, 206] width 100 height 29
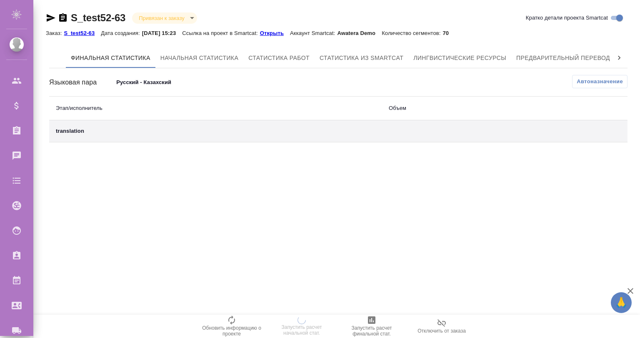
click at [618, 55] on icon at bounding box center [619, 58] width 8 height 8
click at [587, 55] on span "QA-чекер" at bounding box center [586, 58] width 40 height 10
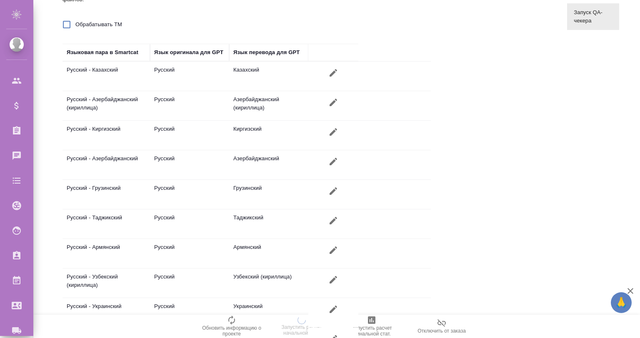
scroll to position [184, 0]
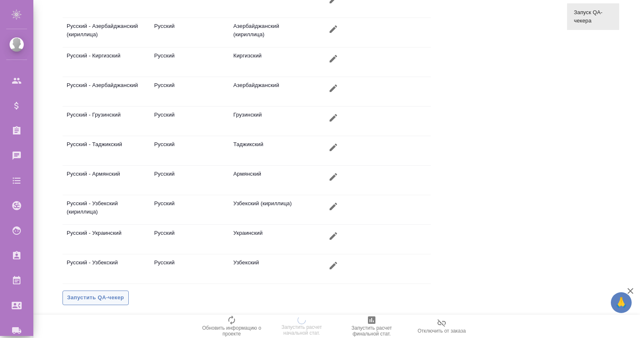
click at [105, 291] on button "Запустить QA-чекер" at bounding box center [96, 298] width 66 height 15
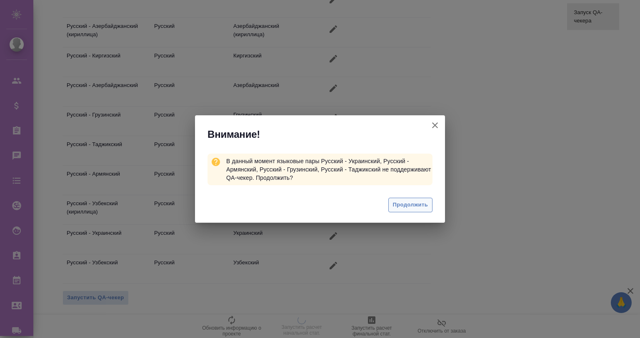
click at [423, 208] on span "Продолжить" at bounding box center [410, 205] width 35 height 10
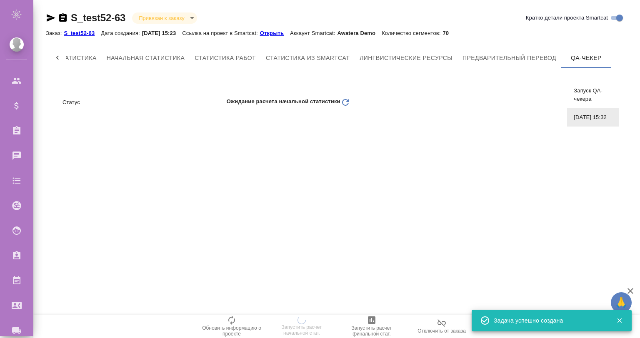
scroll to position [0, 0]
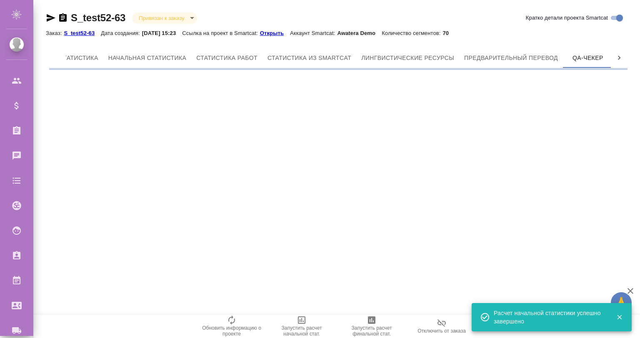
scroll to position [0, 54]
